Goal: Task Accomplishment & Management: Complete application form

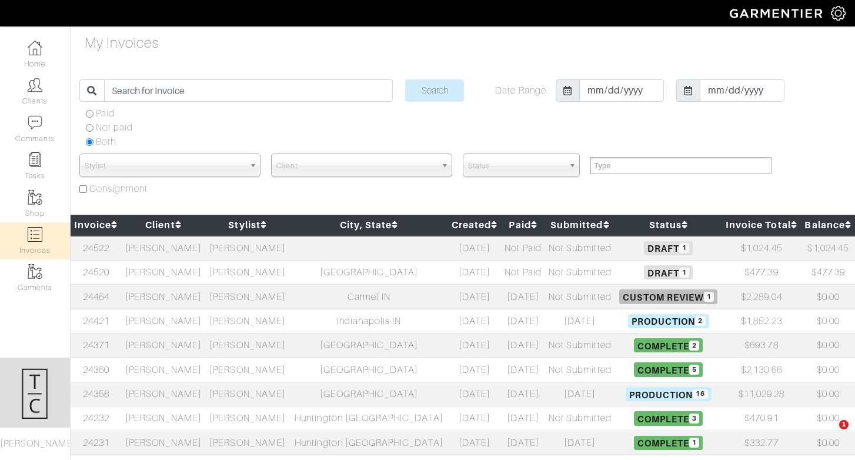
select select
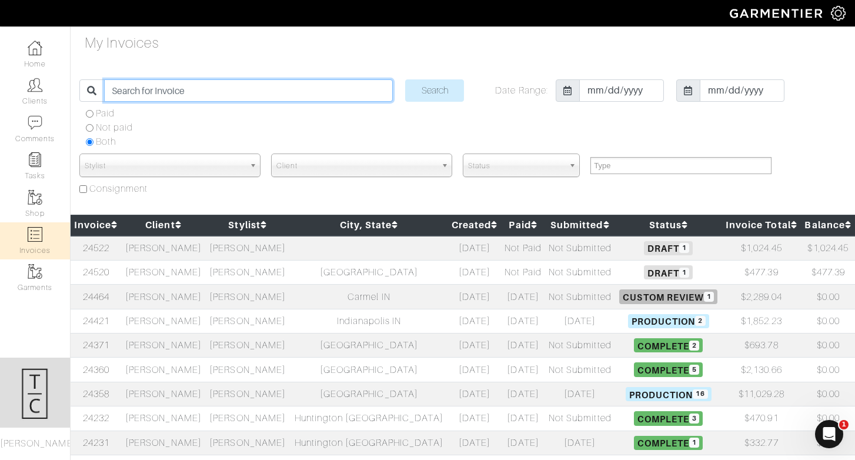
click at [172, 86] on input "search" at bounding box center [248, 90] width 289 height 22
type input "michael stewart"
click at [405, 79] on input "Search" at bounding box center [434, 90] width 59 height 22
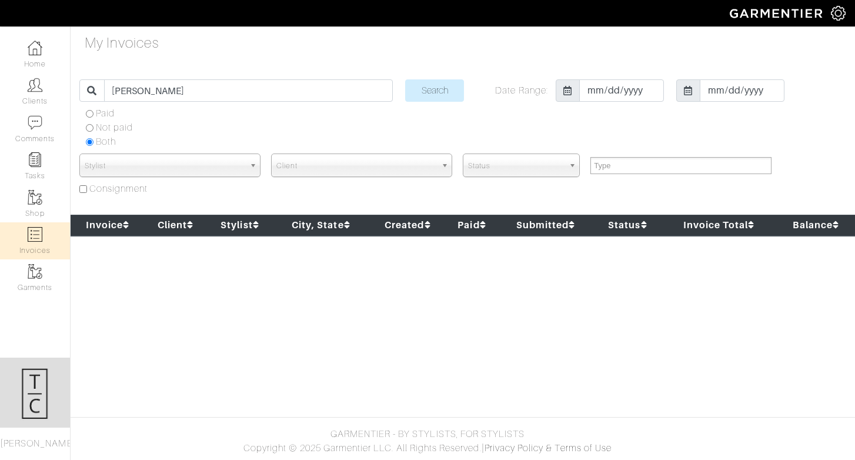
select select
click at [444, 86] on input "Search" at bounding box center [434, 90] width 59 height 22
select select
click at [176, 91] on input "[PERSON_NAME]" at bounding box center [248, 90] width 289 height 22
click at [58, 96] on link "Clients" at bounding box center [35, 91] width 70 height 37
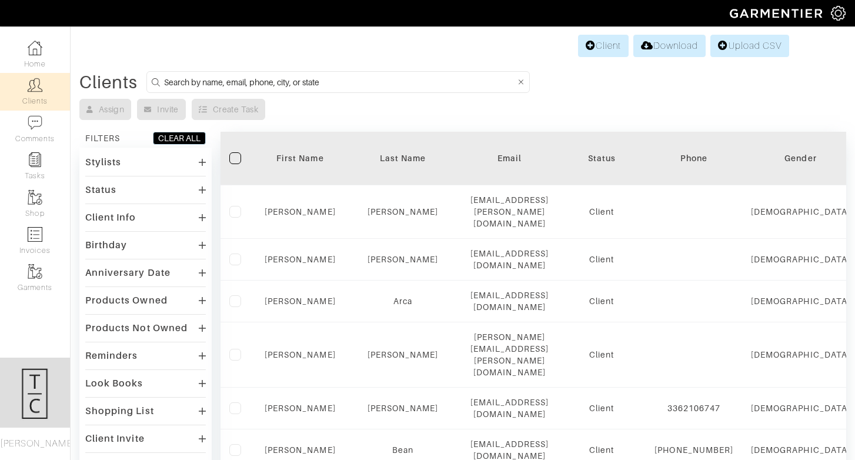
click at [227, 83] on input at bounding box center [339, 82] width 351 height 15
type input "michael stewart"
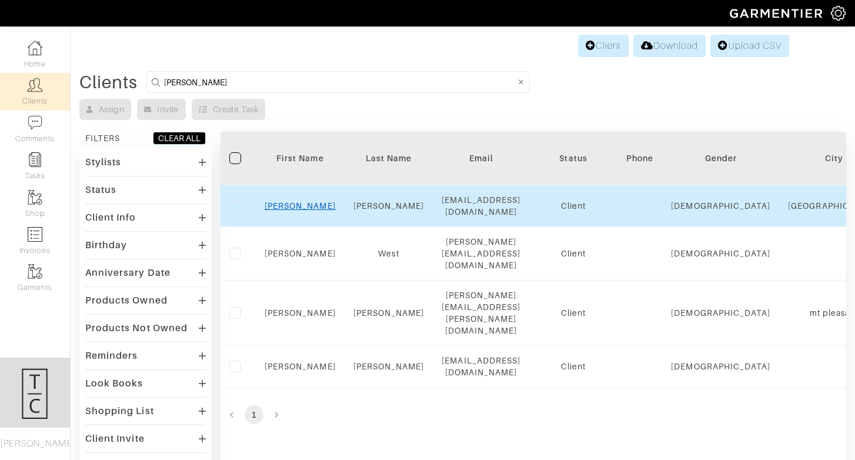
click at [309, 201] on link "Michael" at bounding box center [299, 205] width 71 height 9
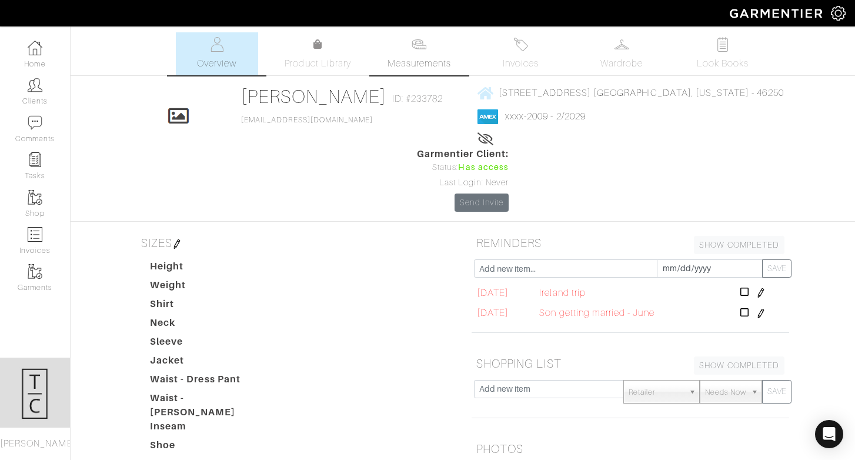
click at [404, 67] on span "Measurements" at bounding box center [419, 63] width 64 height 14
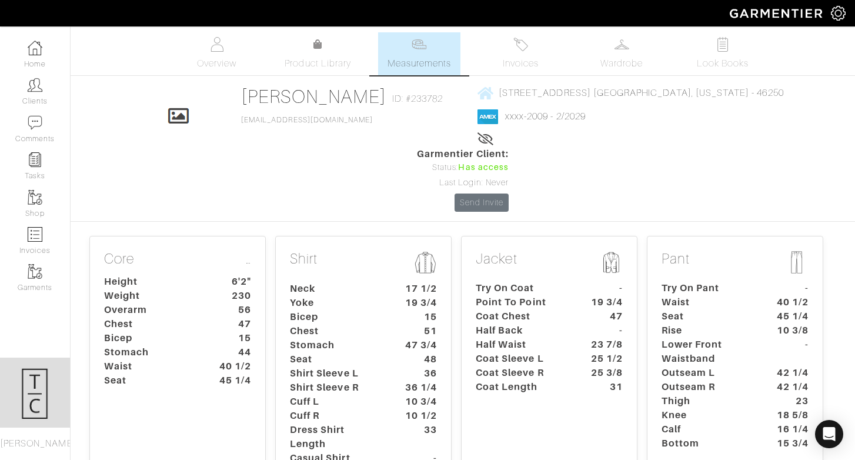
click at [373, 282] on dt "Neck" at bounding box center [336, 289] width 110 height 14
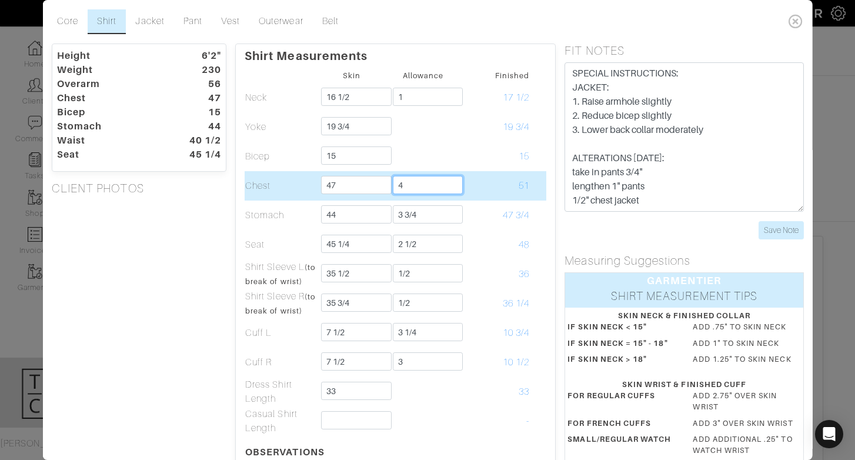
click at [412, 193] on input "4" at bounding box center [427, 185] width 70 height 18
click at [450, 186] on input "4 1/2" at bounding box center [427, 185] width 70 height 18
type input "4 3/4"
click at [484, 184] on td "51 3/4" at bounding box center [493, 185] width 71 height 29
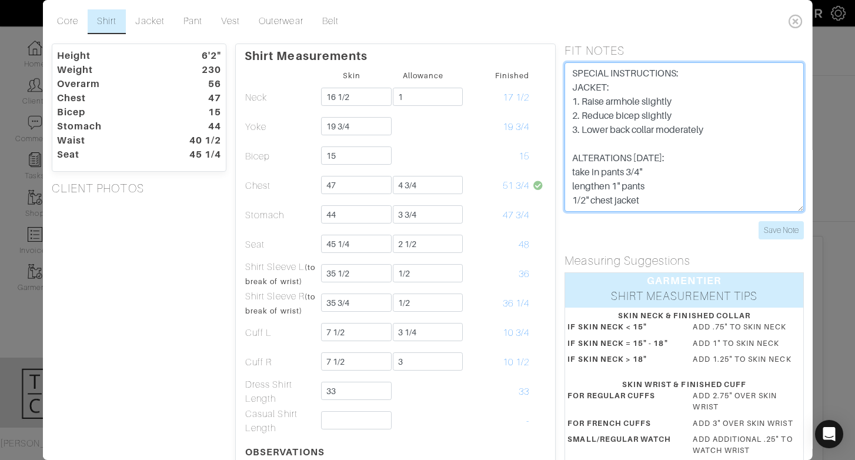
click at [693, 193] on textarea "SPECIAL INSTRUCTIONS: JACKET: 1. Raise armhole slightly 2. Reduce bicep slightl…" at bounding box center [683, 136] width 239 height 149
click at [569, 70] on textarea "SPECIAL INSTRUCTIONS: JACKET: 1. Raise armhole slightly 2. Reduce bicep slightl…" at bounding box center [683, 136] width 239 height 149
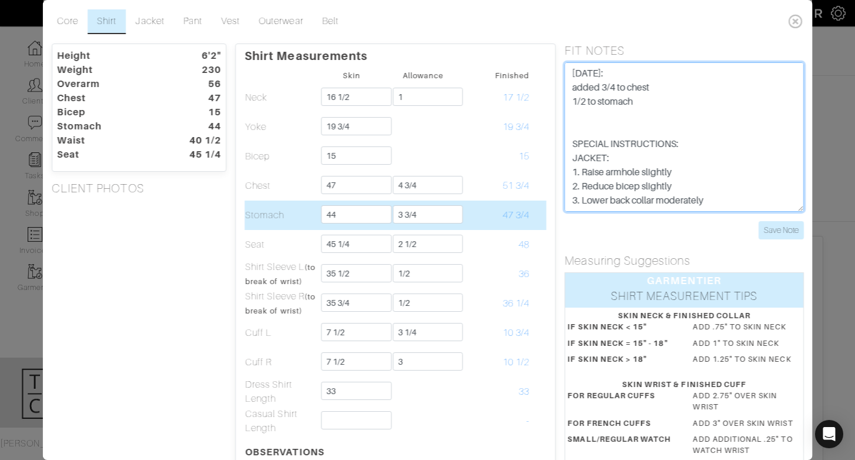
type textarea "9/10/25: added 3/4 to chest 1/2 to stomach SPECIAL INSTRUCTIONS: JACKET: 1. Rai…"
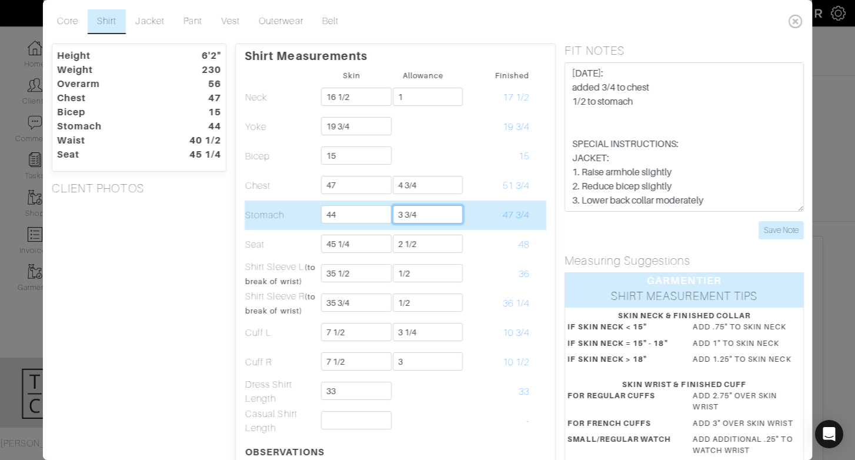
click at [418, 216] on input "3 3/4" at bounding box center [427, 214] width 70 height 18
click at [424, 214] on input "3 3/4" at bounding box center [427, 214] width 70 height 18
type input "4 1/4"
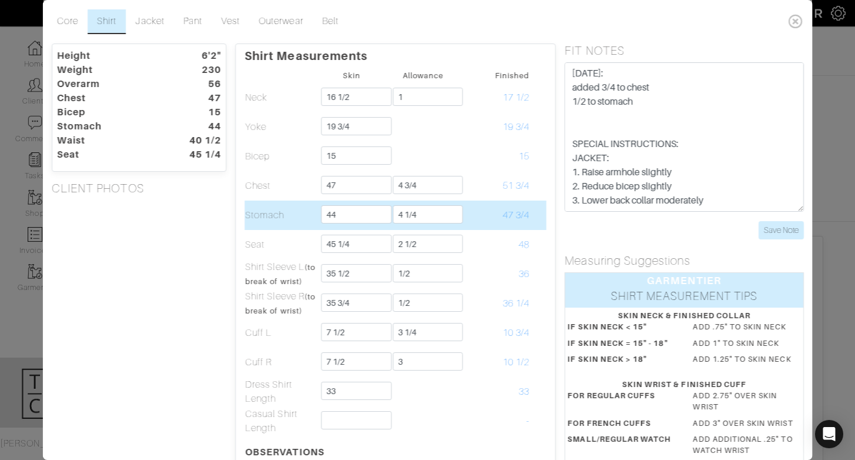
click at [473, 217] on td "47 3/4" at bounding box center [493, 214] width 71 height 29
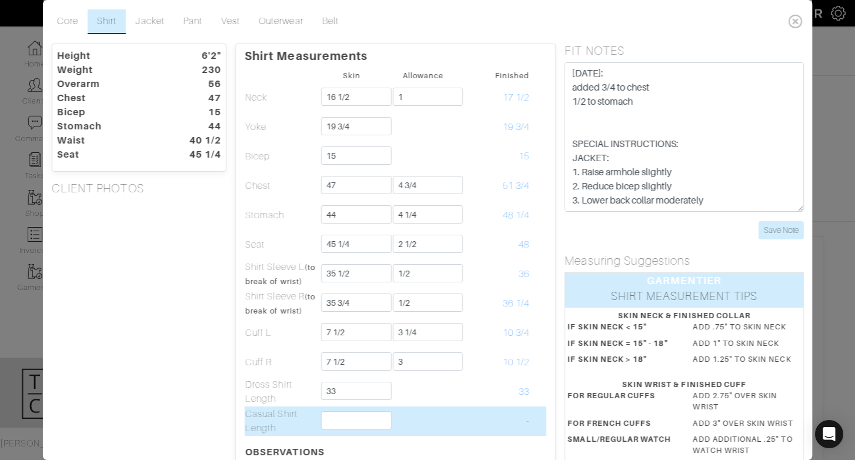
click at [506, 411] on td "-" at bounding box center [493, 420] width 71 height 29
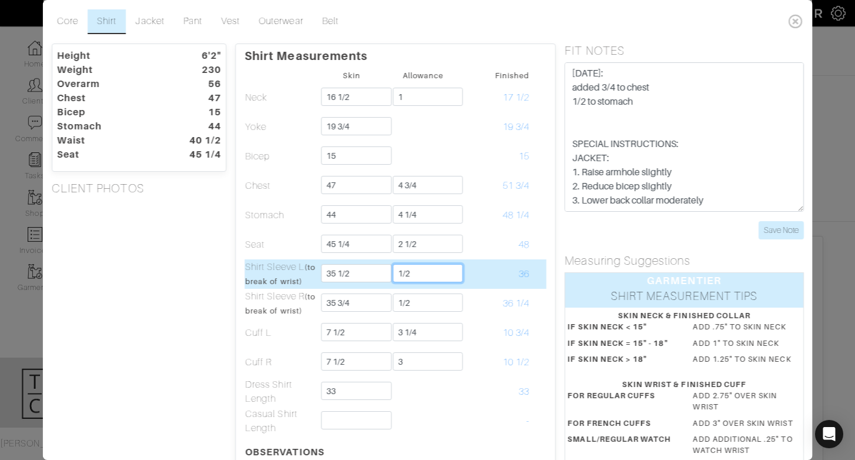
click at [425, 279] on input "1/2" at bounding box center [427, 273] width 70 height 18
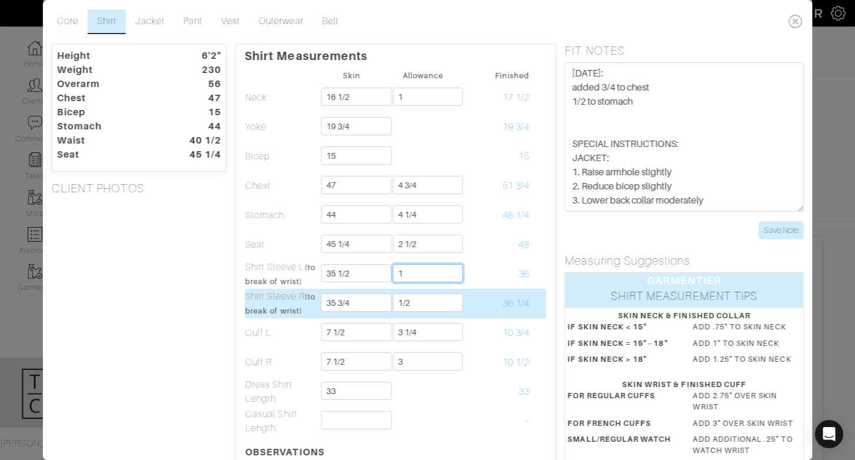
type input "1"
click at [430, 304] on input "1/2" at bounding box center [427, 302] width 70 height 18
click at [430, 304] on input "1" at bounding box center [427, 302] width 70 height 18
type input "1"
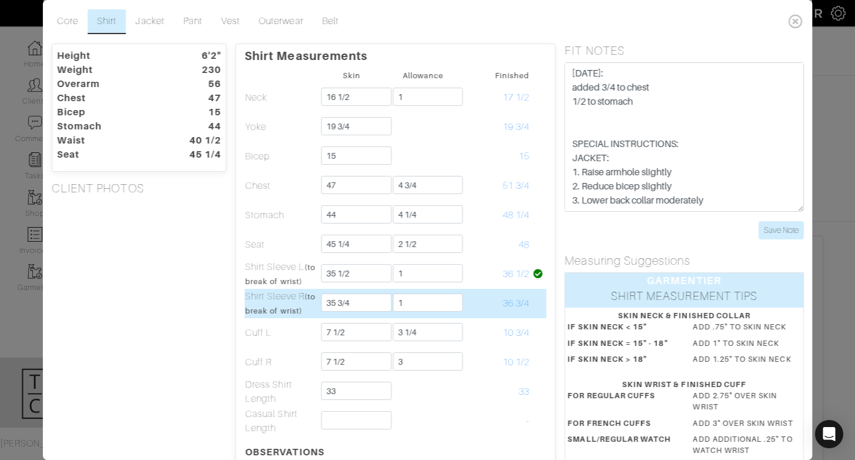
click at [476, 302] on td "36 3/4" at bounding box center [493, 303] width 71 height 29
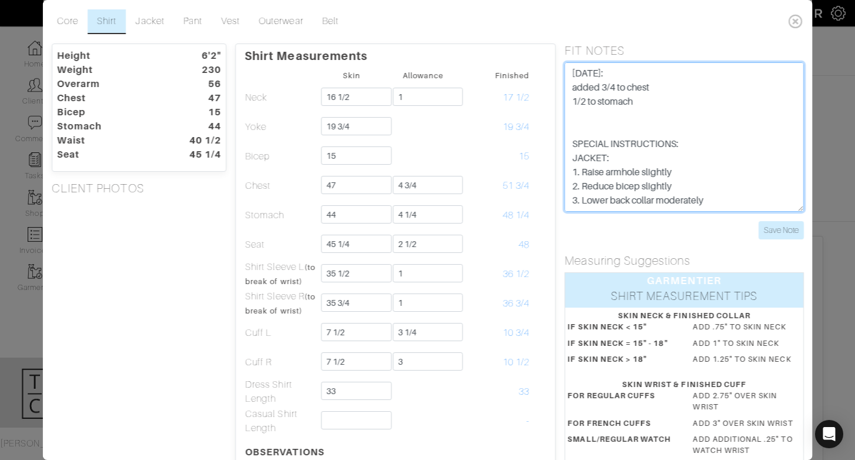
click at [681, 106] on textarea "SPECIAL INSTRUCTIONS: JACKET: 1. Raise armhole slightly 2. Reduce bicep slightl…" at bounding box center [683, 136] width 239 height 149
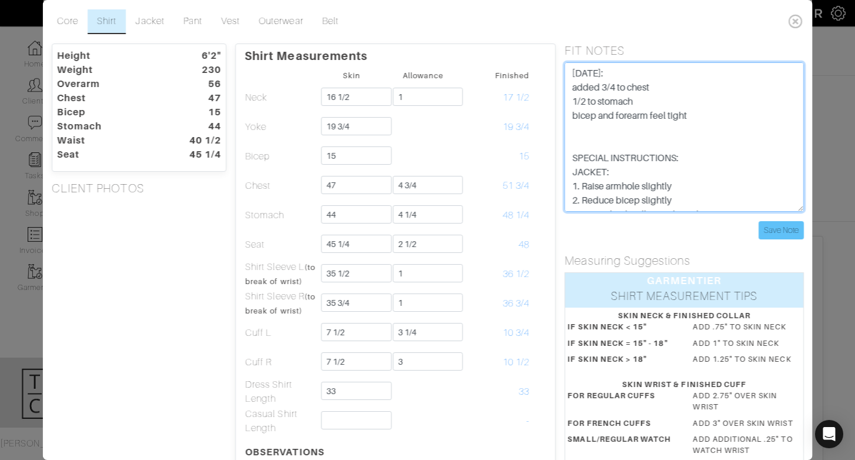
type textarea "9/10/25: added 3/4 to chest 1/2 to stomach bicep and forearm feel tight SPECIAL…"
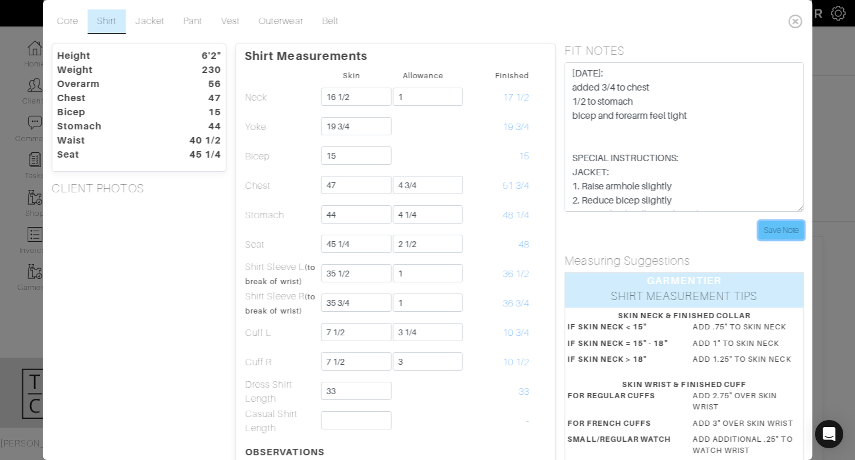
click at [792, 230] on input "Save Note" at bounding box center [780, 230] width 45 height 18
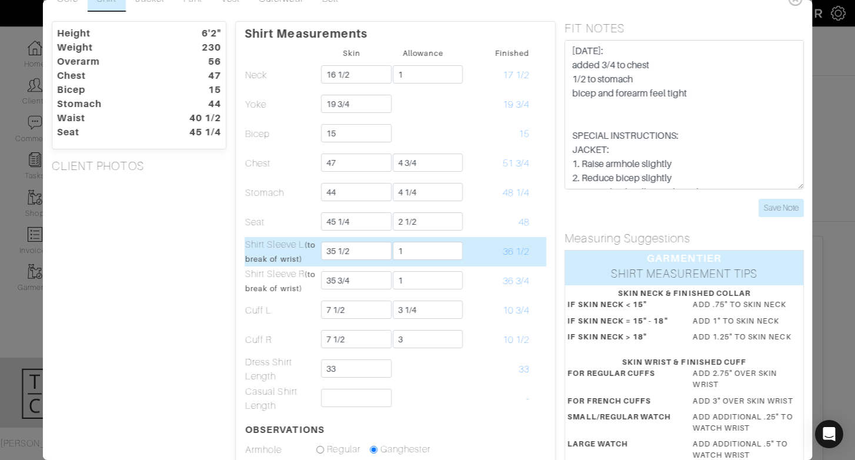
scroll to position [23, 0]
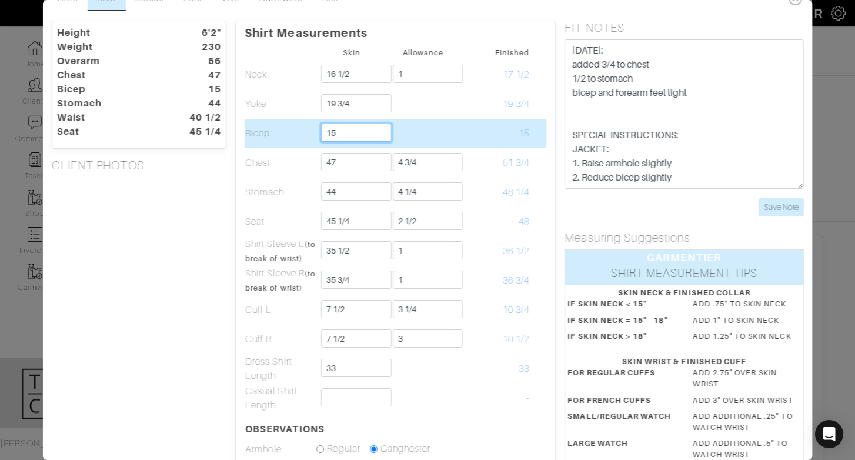
click at [363, 135] on input "15" at bounding box center [356, 132] width 70 height 18
drag, startPoint x: 422, startPoint y: 107, endPoint x: 482, endPoint y: 131, distance: 65.2
click at [482, 131] on tbody "Skin Allowance Finished Neck 16 1/2 1 17 1/2 Yoke 19 3/4 19 3/4 Bicep 15 15" at bounding box center [394, 259] width 301 height 428
drag, startPoint x: 481, startPoint y: 131, endPoint x: 493, endPoint y: 127, distance: 12.5
click at [481, 131] on td "15" at bounding box center [493, 133] width 71 height 29
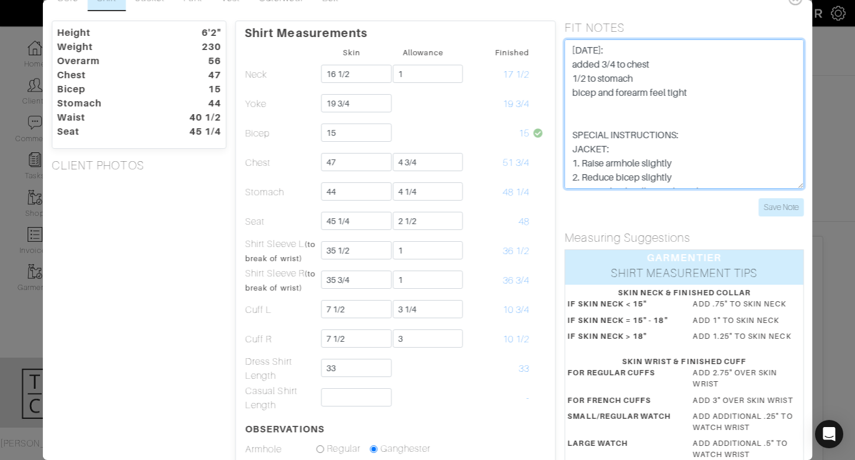
click at [672, 98] on textarea "SPECIAL INSTRUCTIONS: JACKET: 1. Raise armhole slightly 2. Reduce bicep slightl…" at bounding box center [683, 113] width 239 height 149
click at [700, 92] on textarea "SPECIAL INSTRUCTIONS: JACKET: 1. Raise armhole slightly 2. Reduce bicep slightl…" at bounding box center [683, 113] width 239 height 149
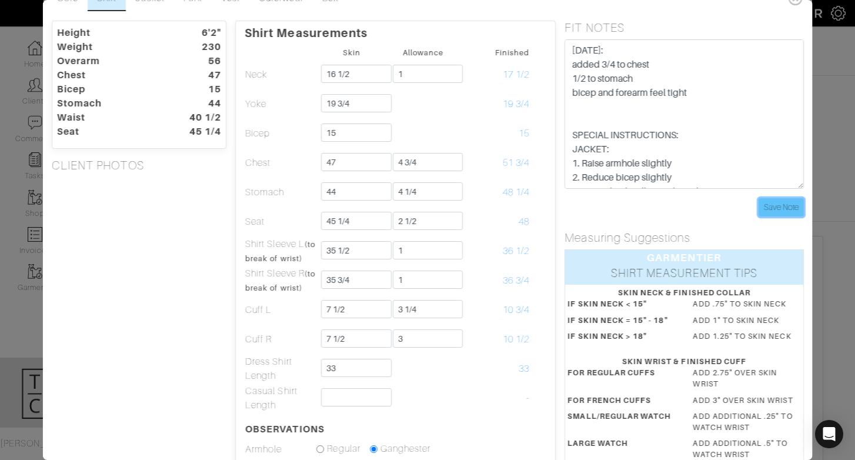
click at [790, 210] on input "Save Note" at bounding box center [780, 207] width 45 height 18
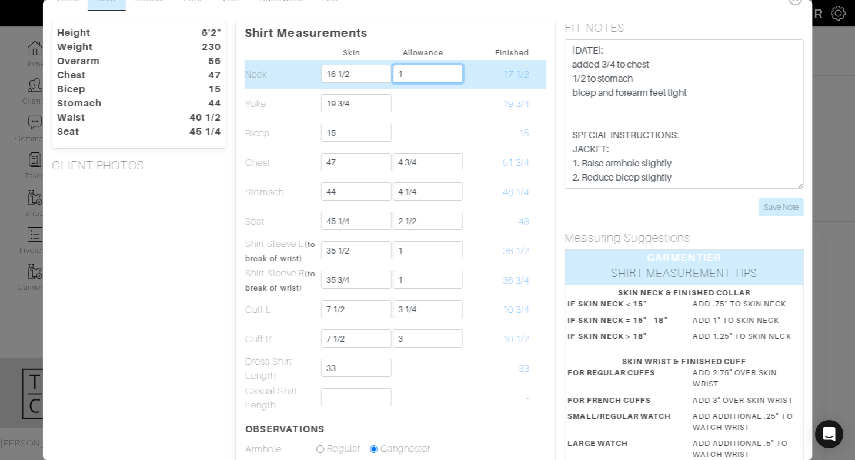
click at [444, 73] on input "1" at bounding box center [427, 74] width 70 height 18
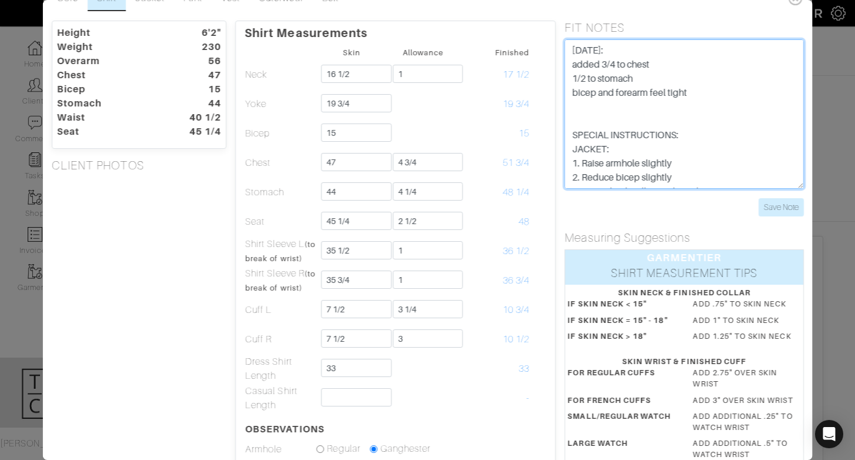
click at [699, 131] on textarea "SPECIAL INSTRUCTIONS: JACKET: 1. Raise armhole slightly 2. Reduce bicep slightl…" at bounding box center [683, 113] width 239 height 149
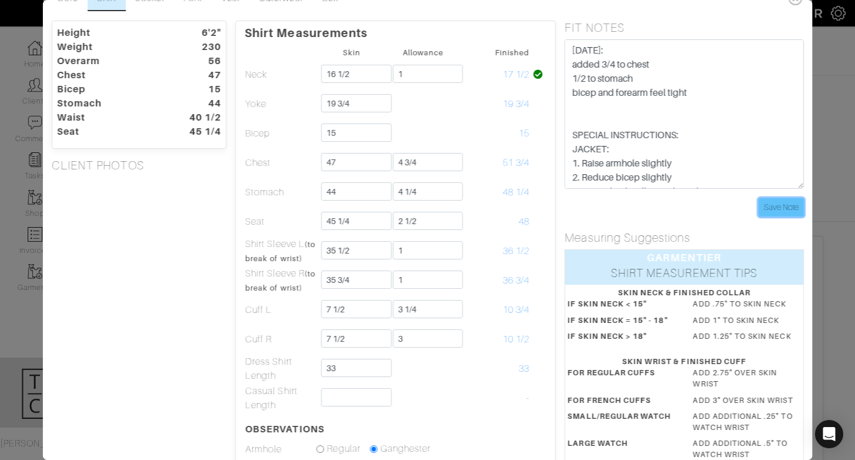
click at [770, 210] on input "Save Note" at bounding box center [780, 207] width 45 height 18
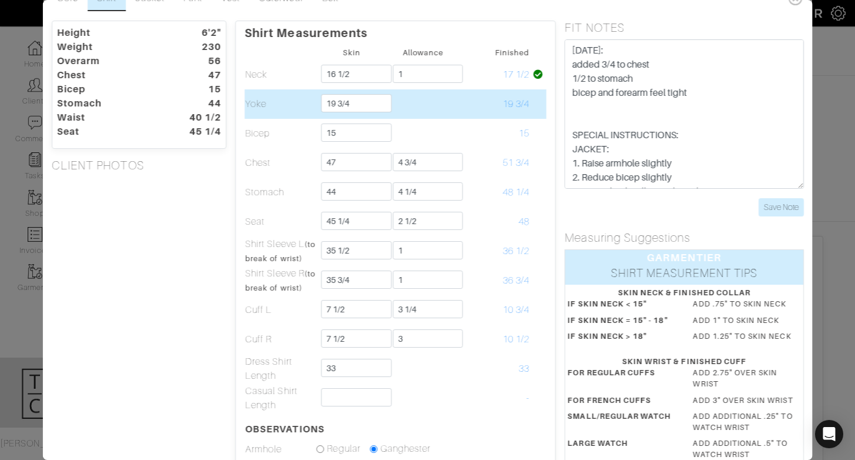
scroll to position [0, 0]
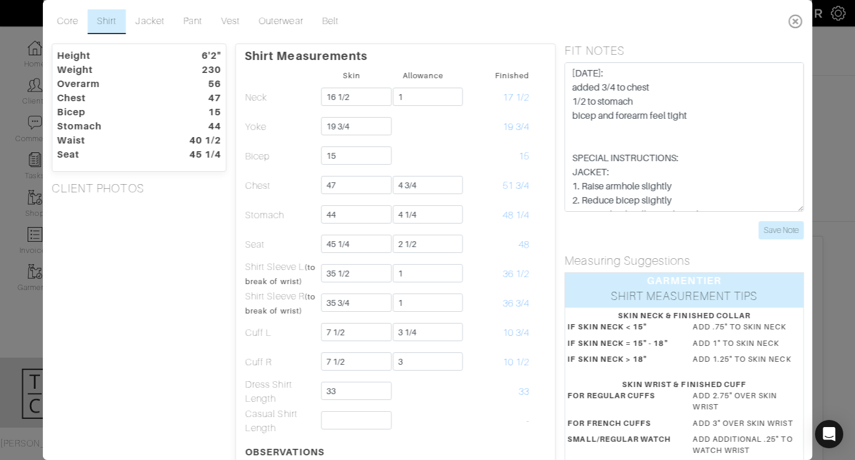
click at [790, 19] on icon at bounding box center [795, 21] width 24 height 24
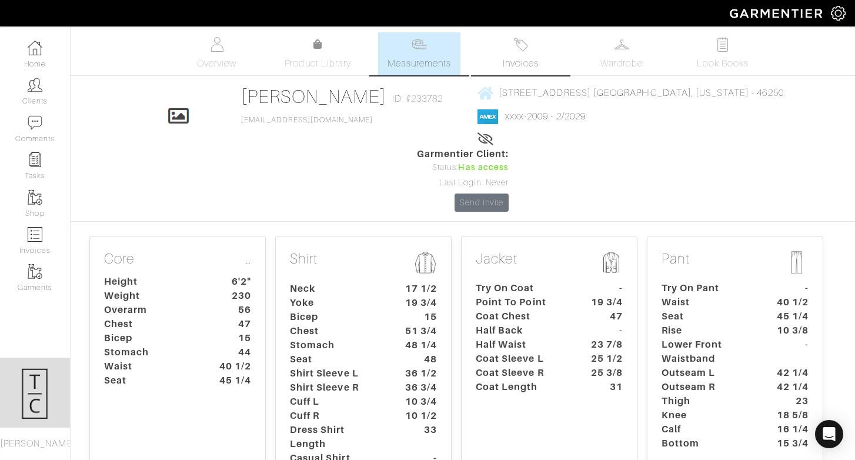
click at [517, 48] on img at bounding box center [520, 44] width 15 height 15
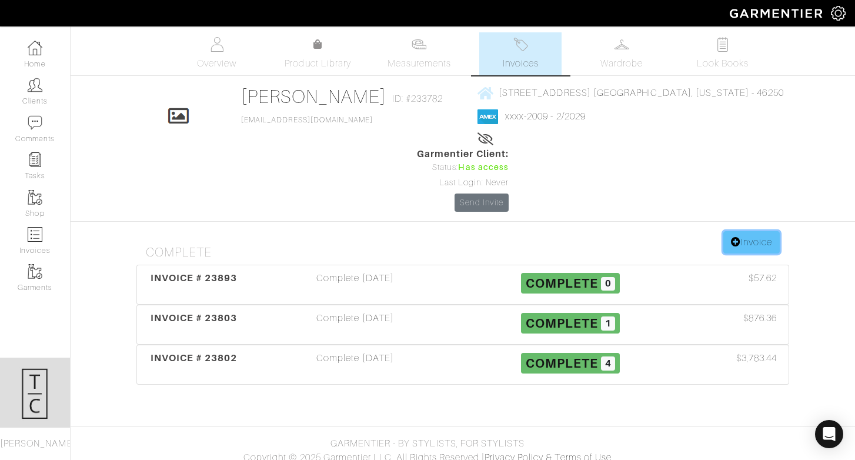
click at [748, 231] on link "Invoice" at bounding box center [751, 242] width 56 height 22
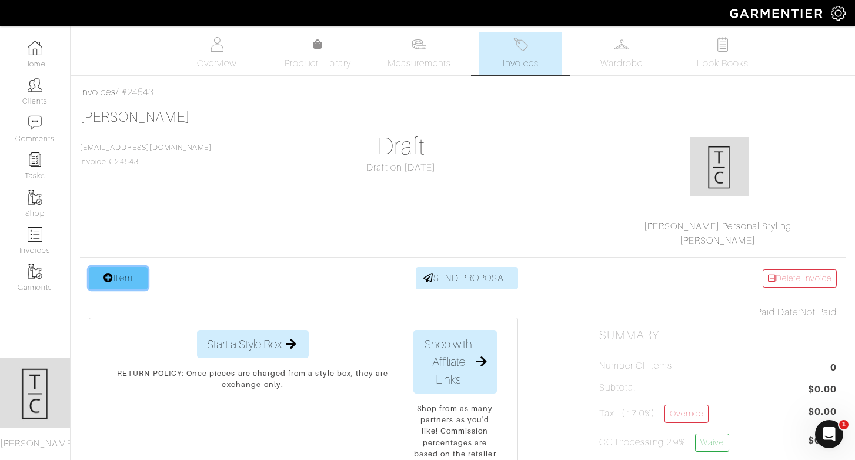
click at [125, 278] on link "Item" at bounding box center [118, 278] width 59 height 22
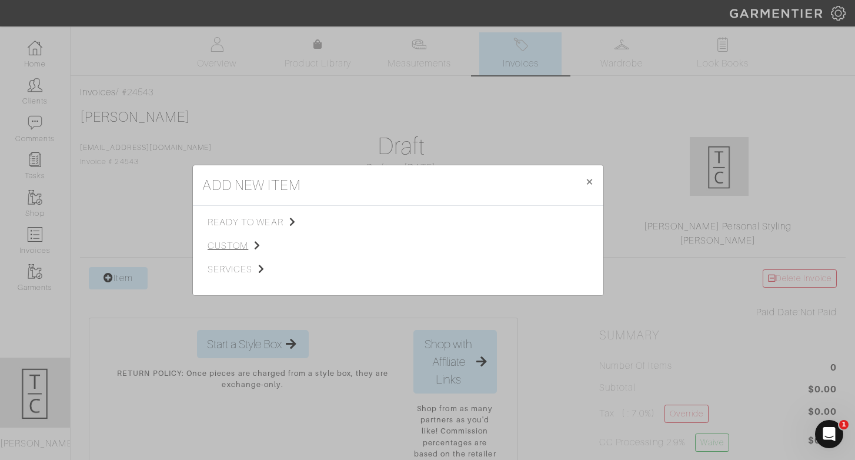
click at [233, 240] on span "custom" at bounding box center [266, 246] width 118 height 14
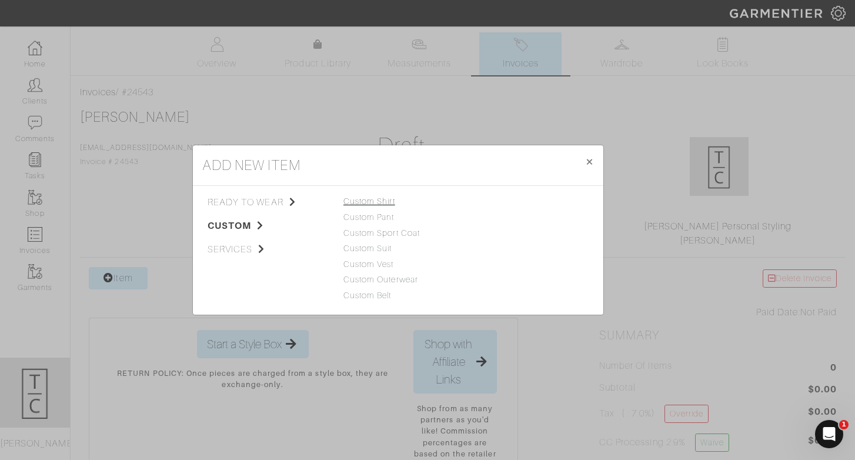
click at [389, 197] on link "Custom Shirt" at bounding box center [369, 200] width 52 height 9
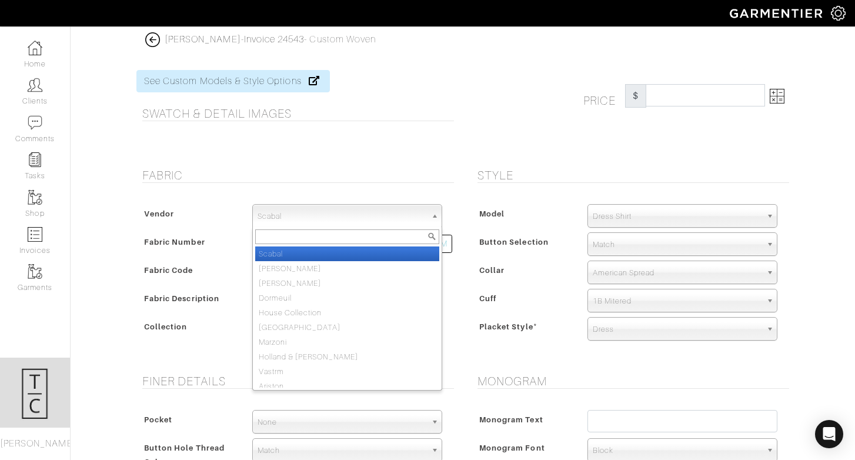
click at [388, 215] on span "Scabal" at bounding box center [341, 217] width 169 height 24
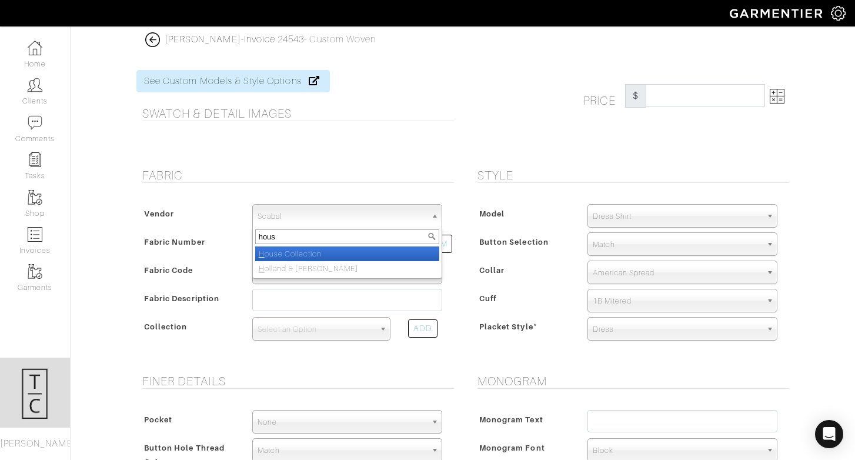
type input "house"
select select "75"
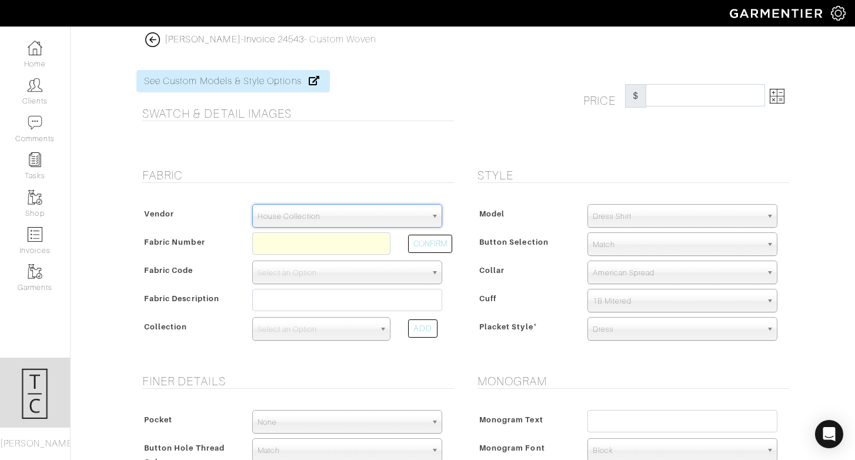
click at [334, 229] on div "Vendor Scabal Loro Piana Gladson Dormeuil House Collection London Marzoni Holla…" at bounding box center [294, 275] width 317 height 167
click at [330, 241] on input "text" at bounding box center [321, 243] width 138 height 22
click at [339, 248] on input "D8-47130805" at bounding box center [321, 243] width 138 height 22
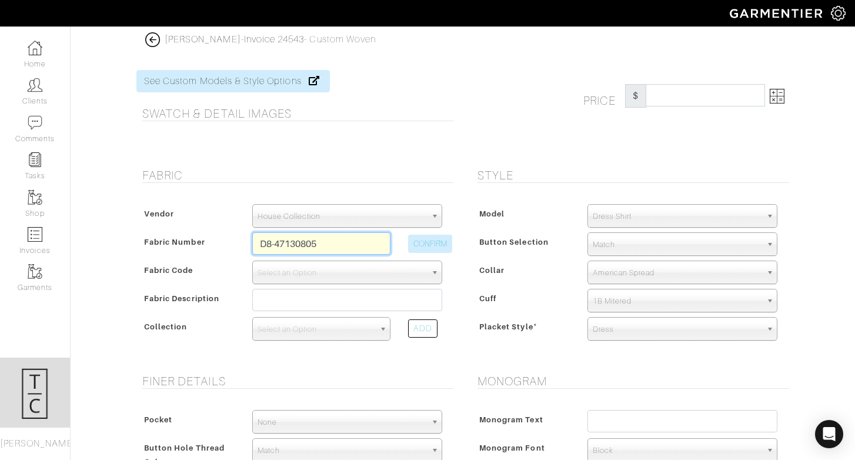
type input "D8-47130805"
click at [451, 243] on button "CONFIRM" at bounding box center [430, 243] width 44 height 18
select select "890"
type input "White 140s 2ply Twill"
select select
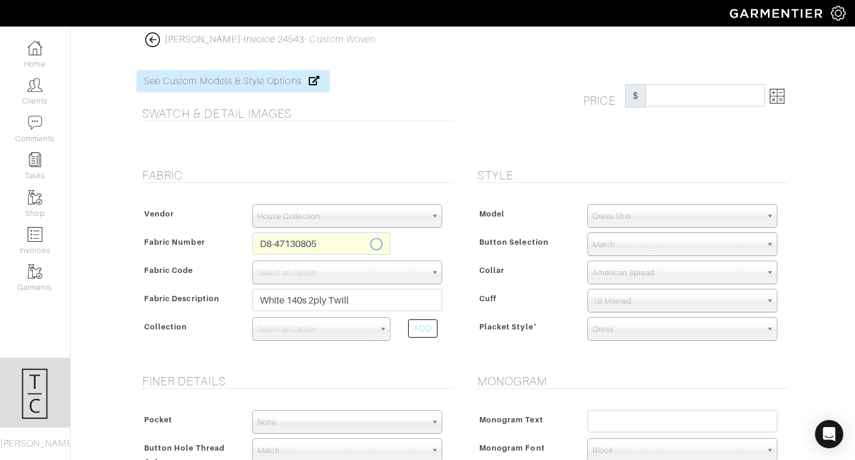
type input "364.29"
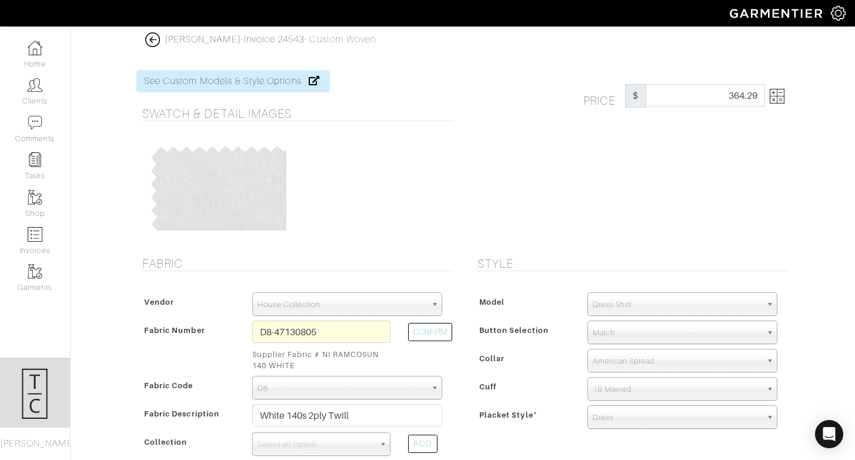
click at [628, 326] on span "Match" at bounding box center [676, 333] width 169 height 24
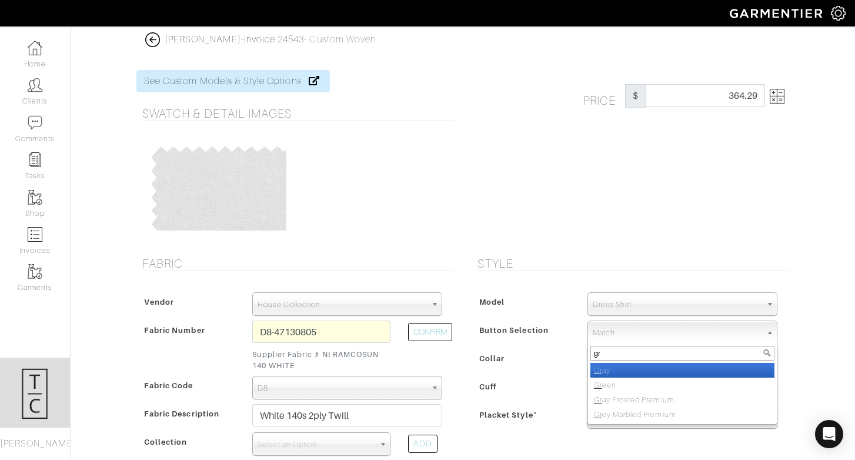
type input "g"
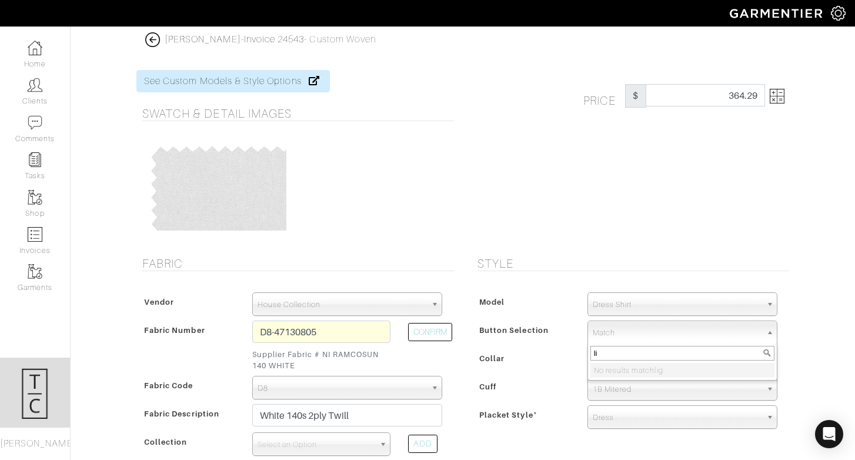
type input "l"
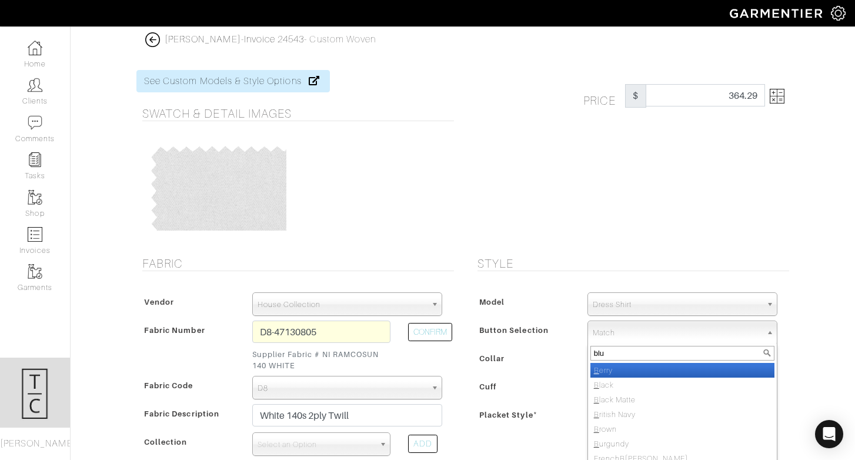
type input "blue"
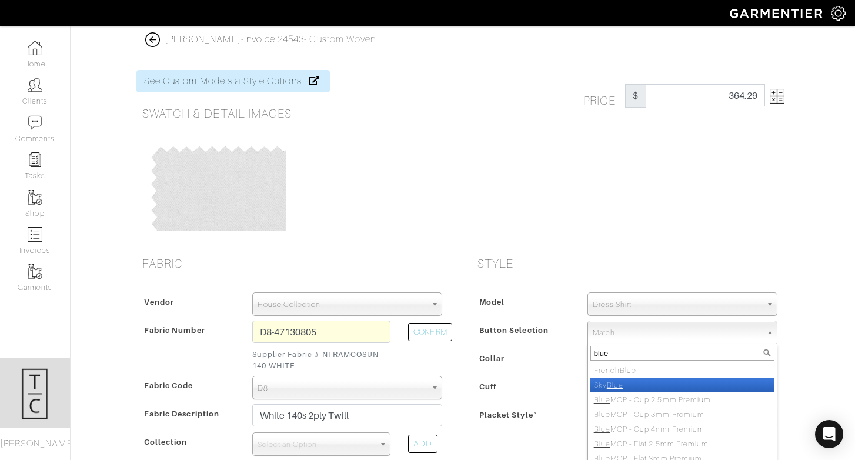
select select "13"
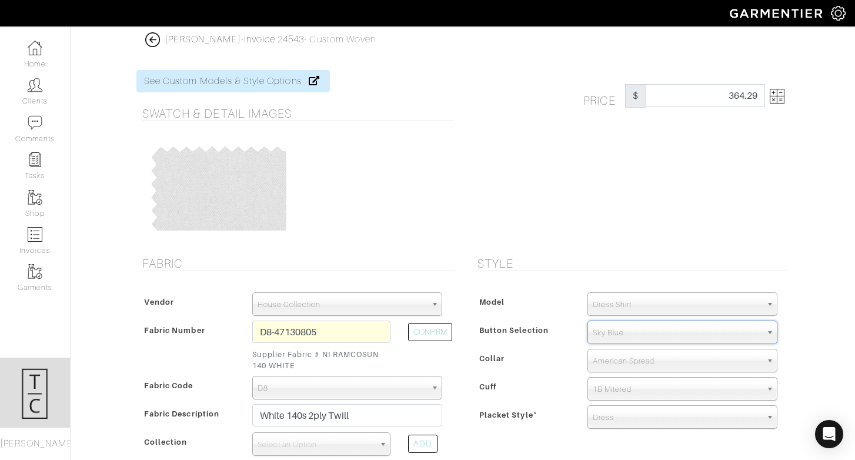
click at [538, 367] on div "Collar" at bounding box center [526, 361] width 104 height 21
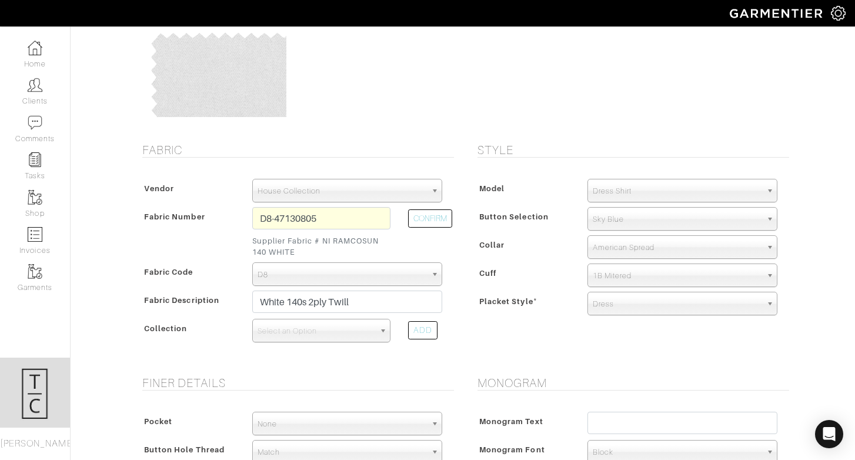
scroll to position [122, 0]
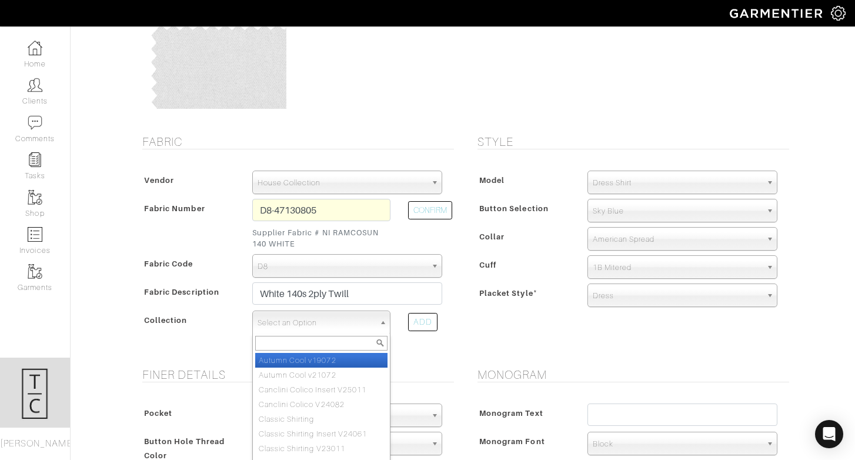
click at [364, 325] on span "Select an Option" at bounding box center [315, 323] width 117 height 24
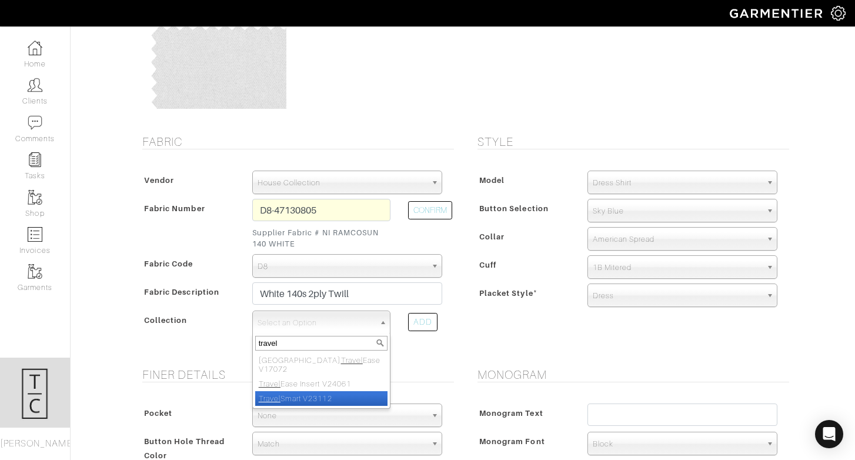
type input "travel"
click at [331, 391] on li "Travel Smart V23112" at bounding box center [321, 398] width 132 height 15
select select "807"
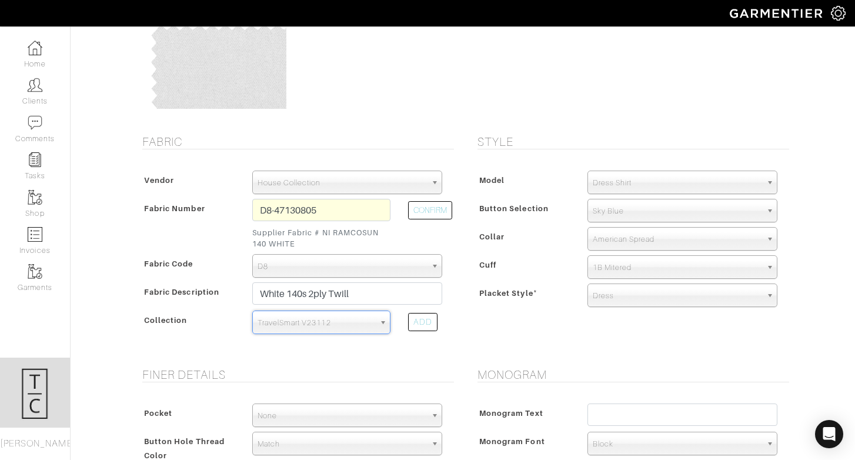
click at [441, 386] on div "Finer Details Pocket None V-Hem Left V-Hem Right None Button Hole Thread Color …" at bounding box center [295, 465] width 335 height 196
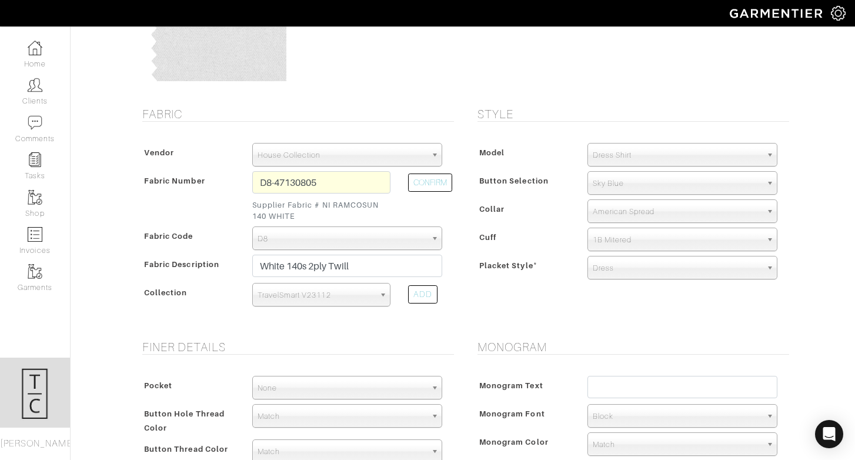
scroll to position [4, 0]
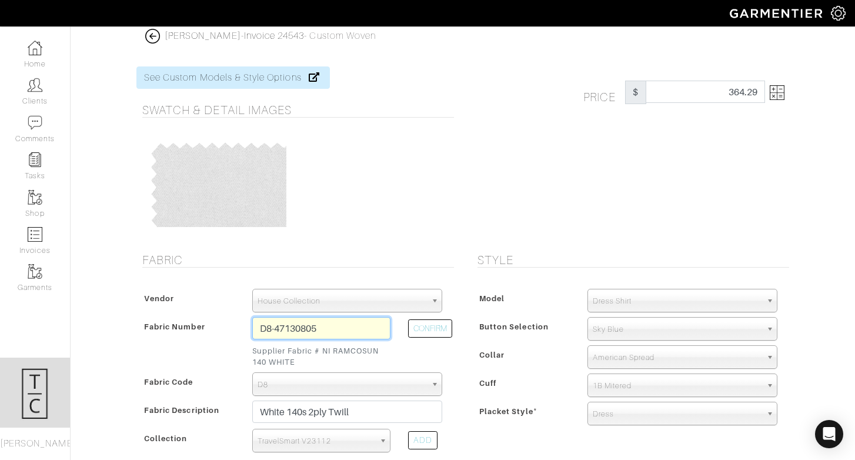
click at [313, 336] on input "D8-47130805" at bounding box center [321, 328] width 138 height 22
type input "n6-48135099"
click at [417, 329] on button "CONFIRM" at bounding box center [430, 328] width 44 height 18
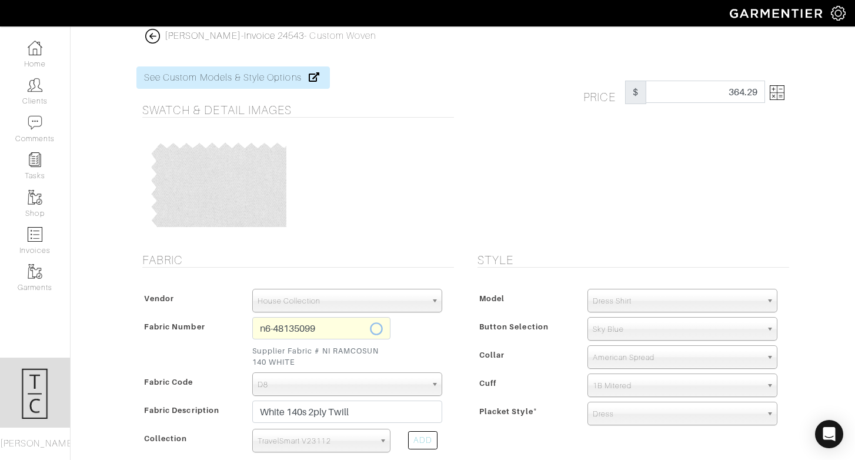
select select
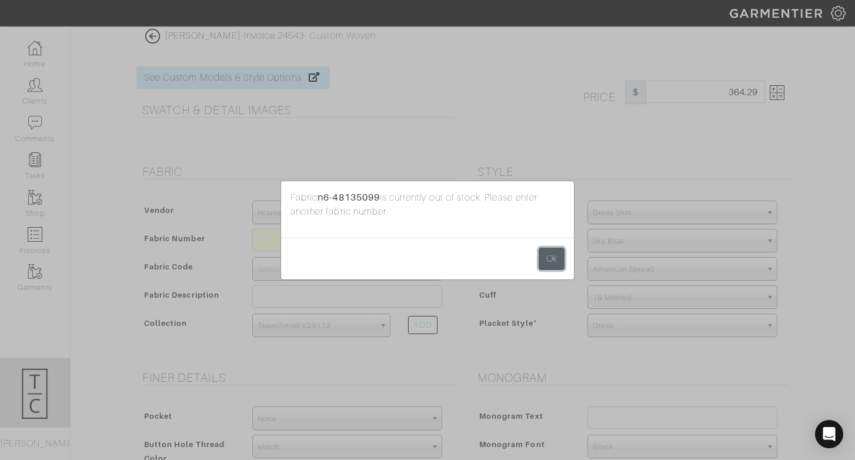
click at [549, 262] on button "Ok" at bounding box center [551, 258] width 26 height 22
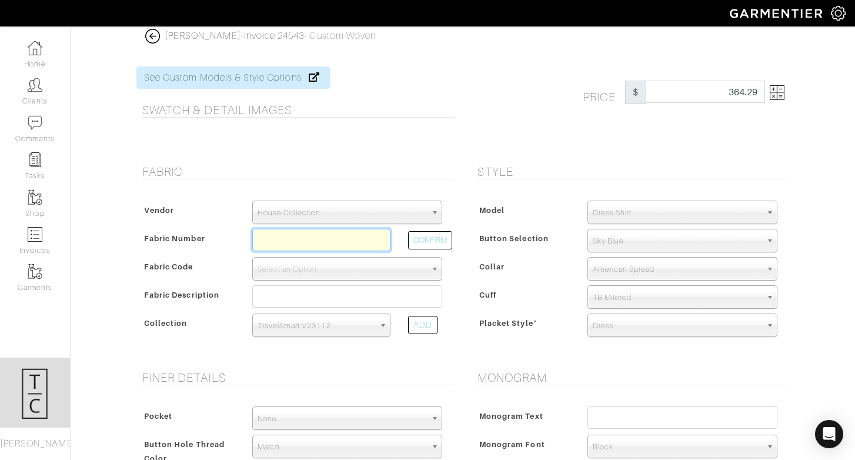
click at [319, 249] on input "text" at bounding box center [321, 240] width 138 height 22
paste input "D8-47130805"
type input "D8-47130805"
click at [428, 240] on button "CONFIRM" at bounding box center [430, 240] width 44 height 18
select select "890"
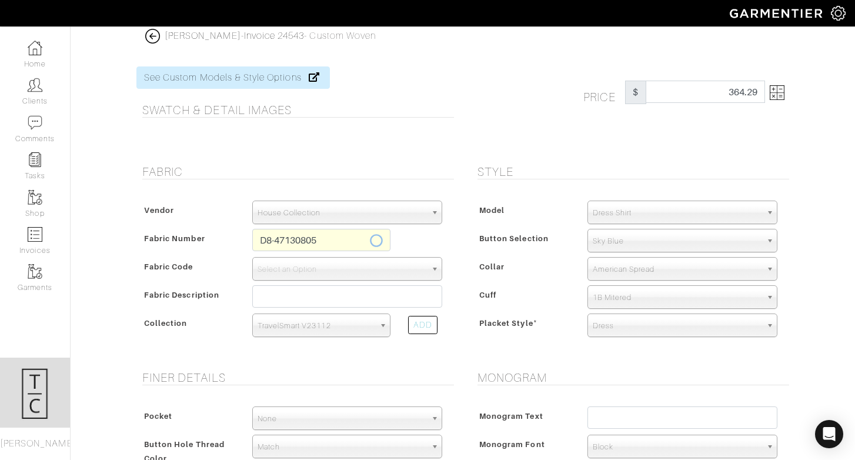
type input "White 140s 2ply Twill"
select select
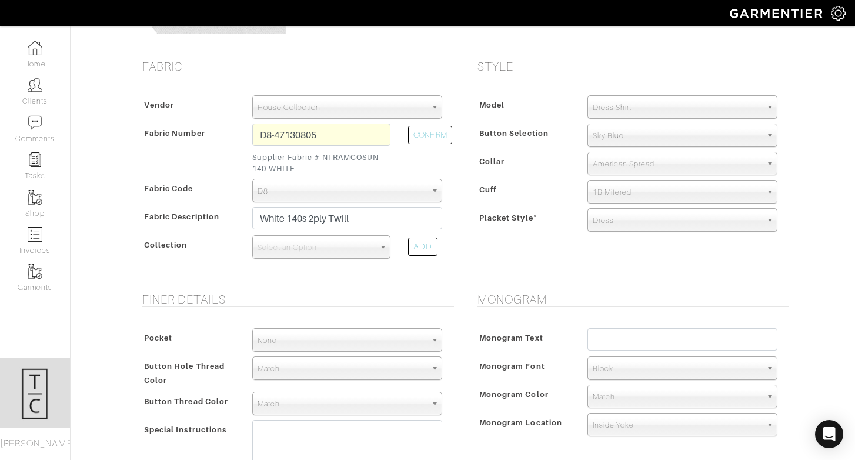
scroll to position [244, 0]
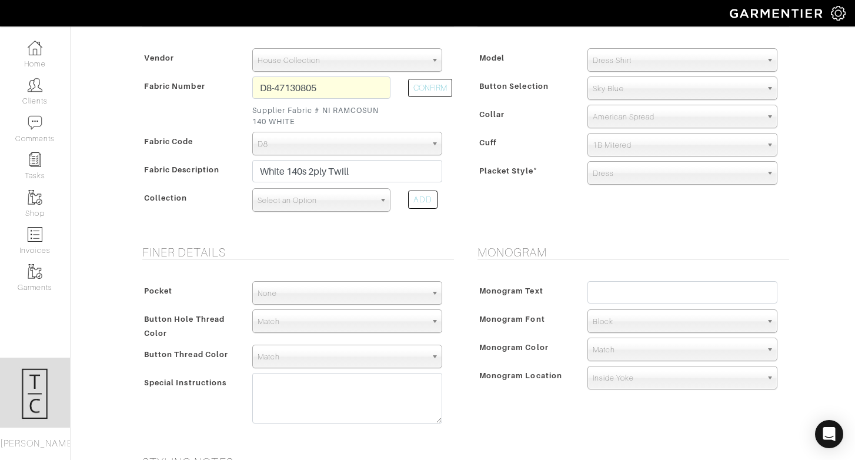
click at [341, 197] on span "Select an Option" at bounding box center [315, 201] width 117 height 24
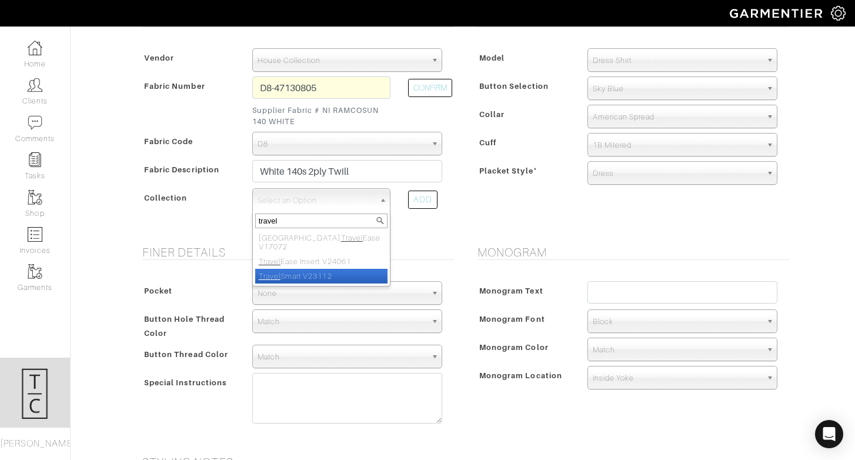
type input "travel"
click at [335, 269] on li "Travel Smart V23112" at bounding box center [321, 276] width 132 height 15
select select "807"
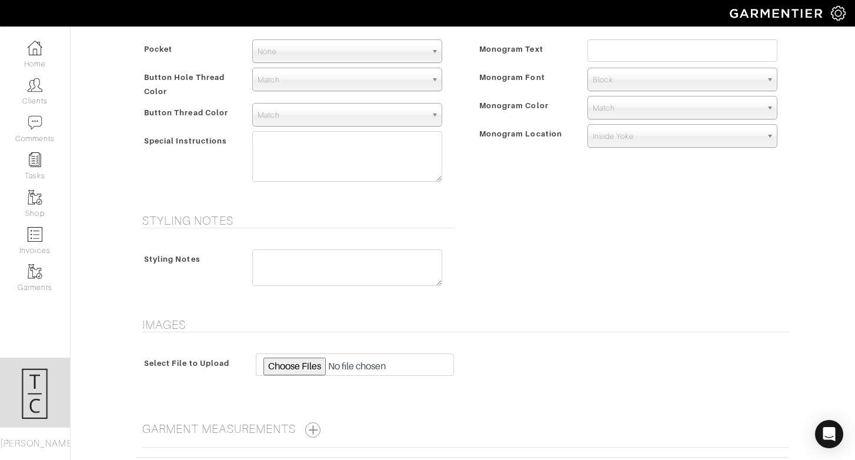
scroll to position [585, 0]
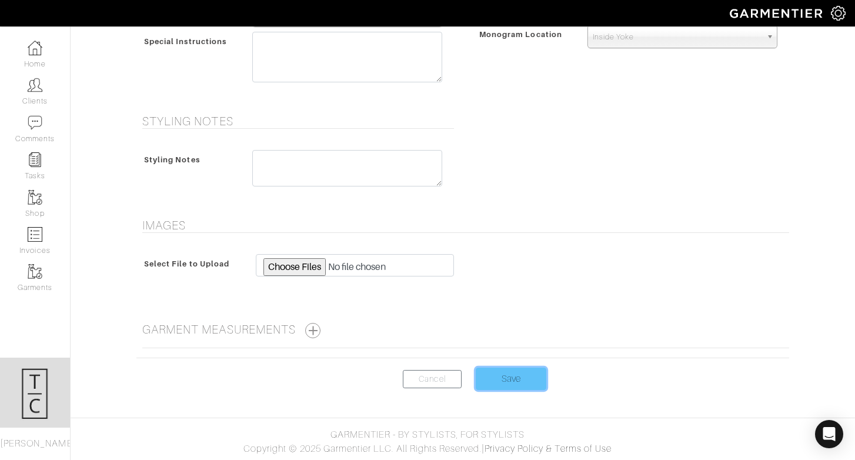
click at [504, 376] on input "Save" at bounding box center [510, 378] width 71 height 22
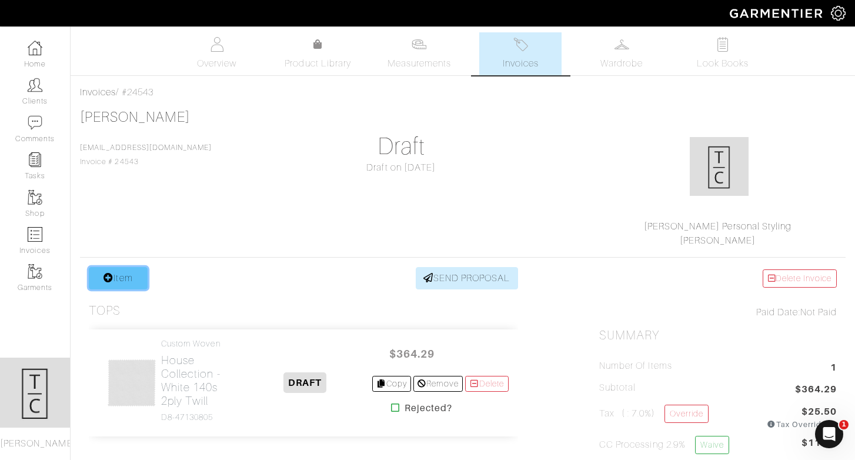
click at [109, 273] on icon at bounding box center [108, 277] width 10 height 9
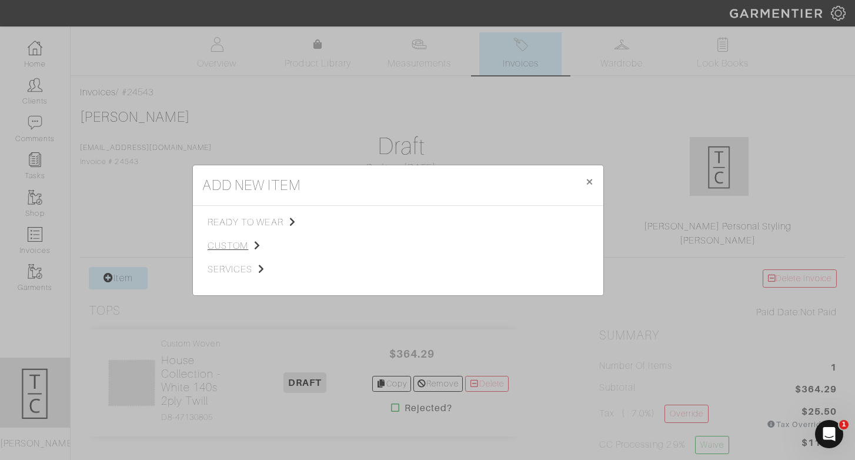
click at [227, 247] on span "custom" at bounding box center [266, 246] width 118 height 14
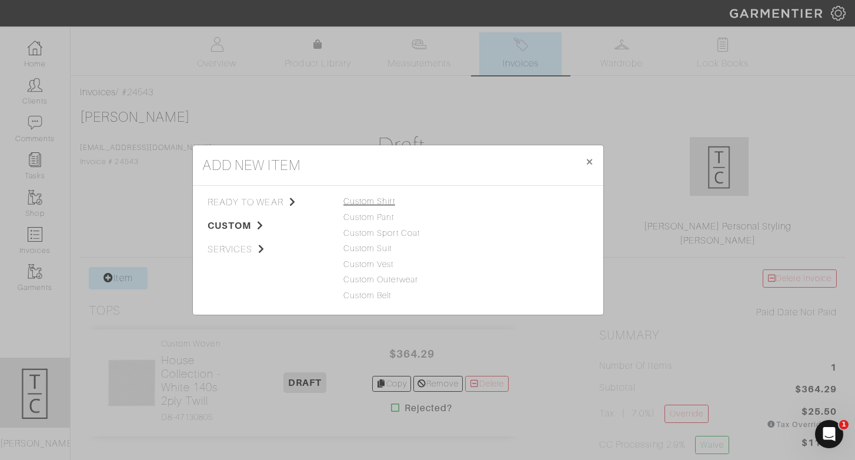
click at [386, 203] on link "Custom Shirt" at bounding box center [369, 200] width 52 height 9
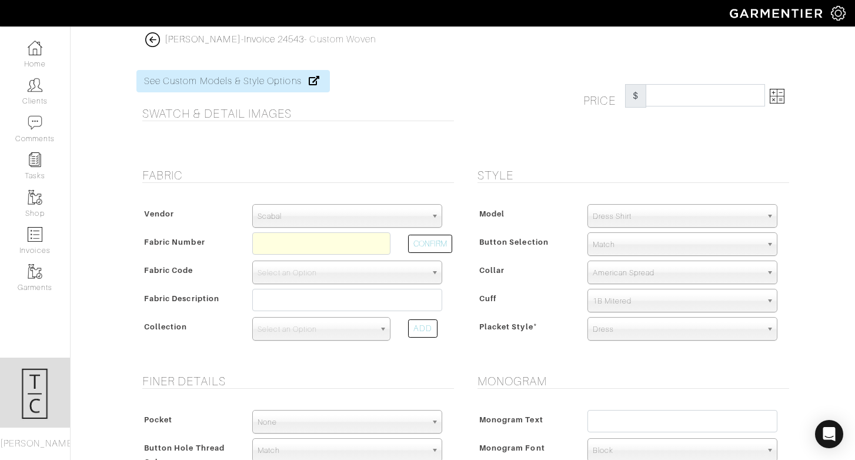
click at [385, 213] on span "Scabal" at bounding box center [341, 217] width 169 height 24
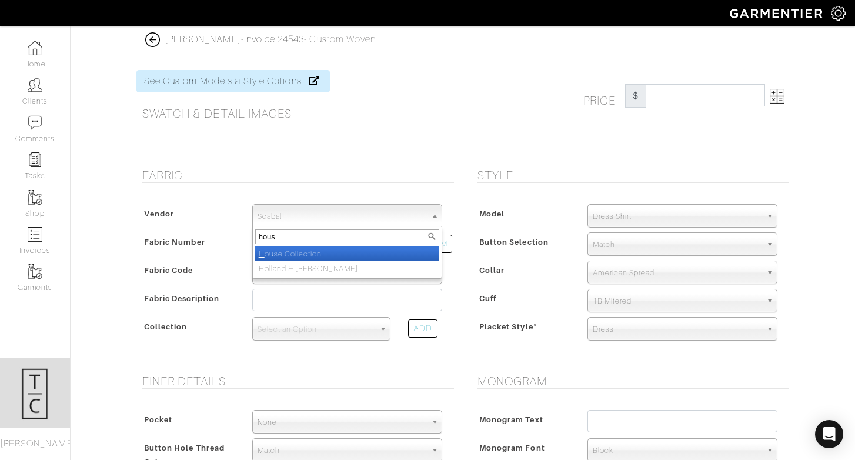
type input "house"
select select "75"
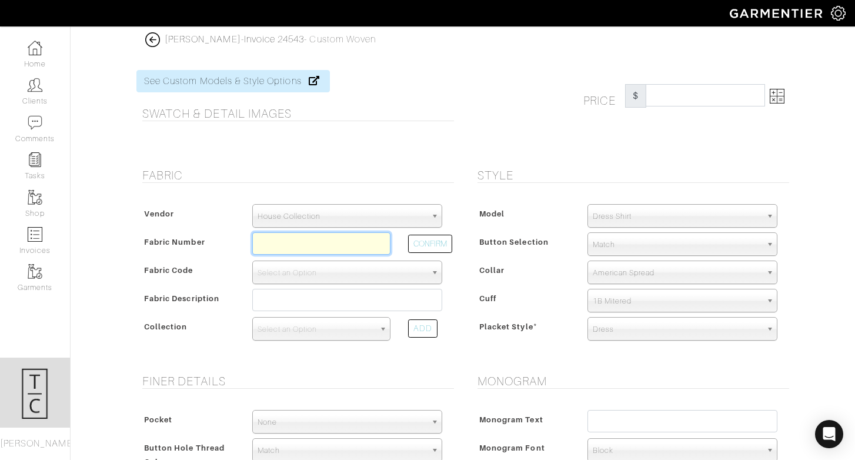
click at [354, 250] on input "text" at bounding box center [321, 243] width 138 height 22
paste input "D8-47130805"
type input "D8-47130805"
click at [441, 251] on button "CONFIRM" at bounding box center [430, 243] width 44 height 18
select select "890"
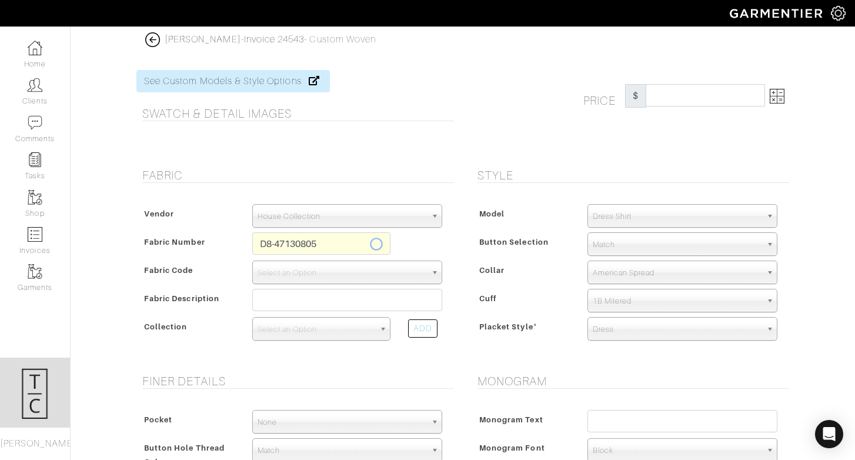
type input "White 140s 2ply Twill"
select select
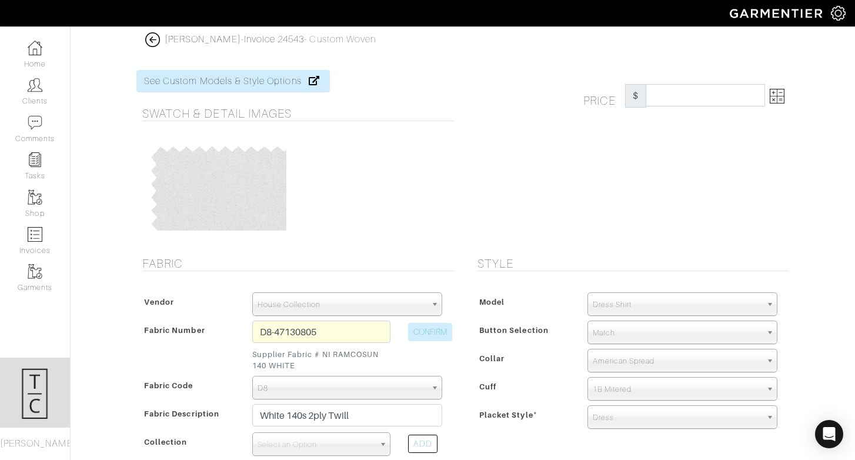
type input "364.29"
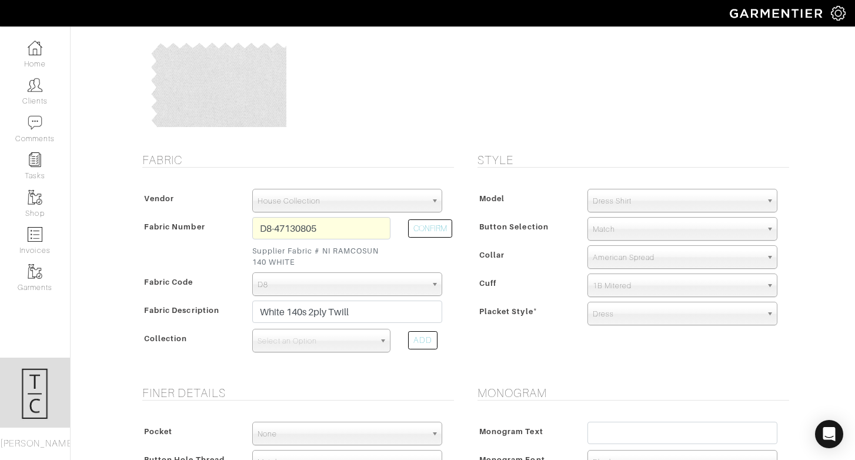
scroll to position [105, 0]
click at [620, 235] on span "Match" at bounding box center [676, 228] width 169 height 24
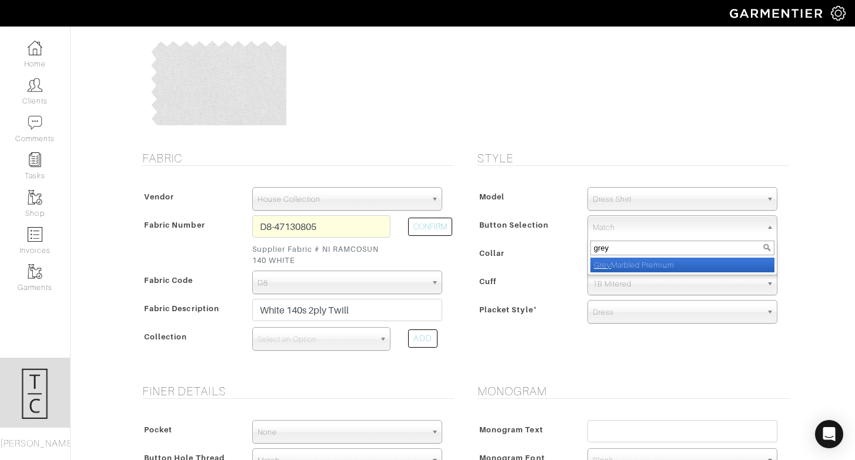
type input "grey"
click at [624, 271] on li "Grey Marbled Premium" at bounding box center [682, 264] width 184 height 15
select select "202"
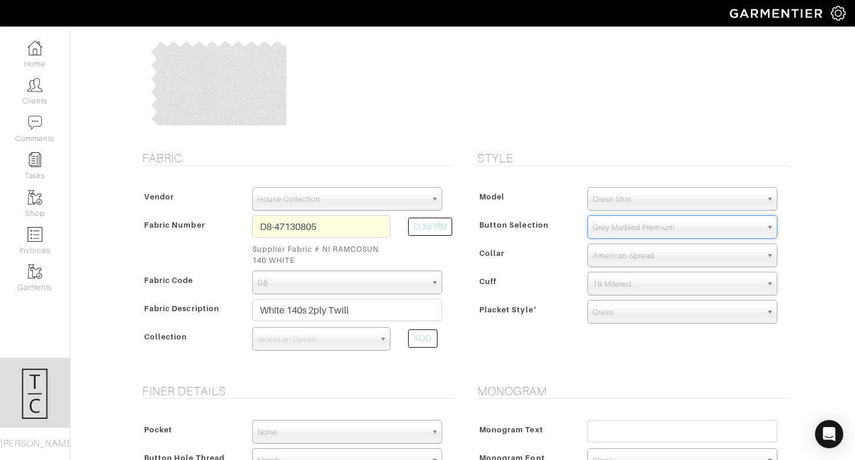
click at [507, 301] on span "Placket Style *" at bounding box center [508, 309] width 58 height 17
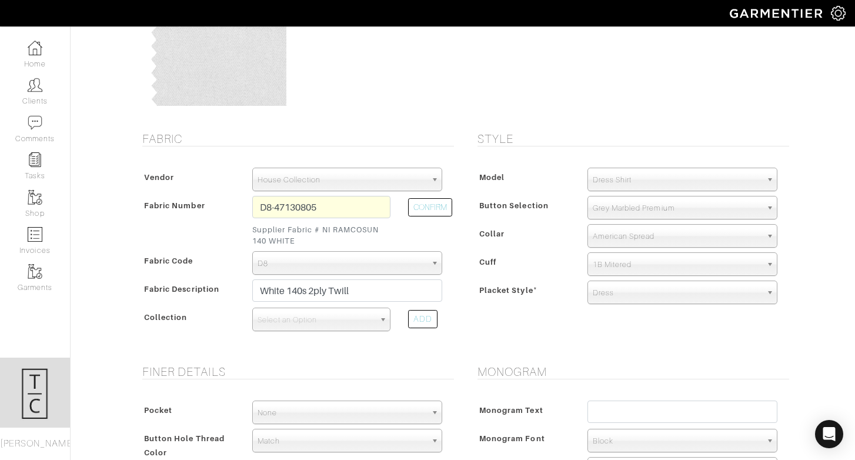
scroll to position [126, 0]
click at [327, 312] on span "Select an Option" at bounding box center [315, 318] width 117 height 24
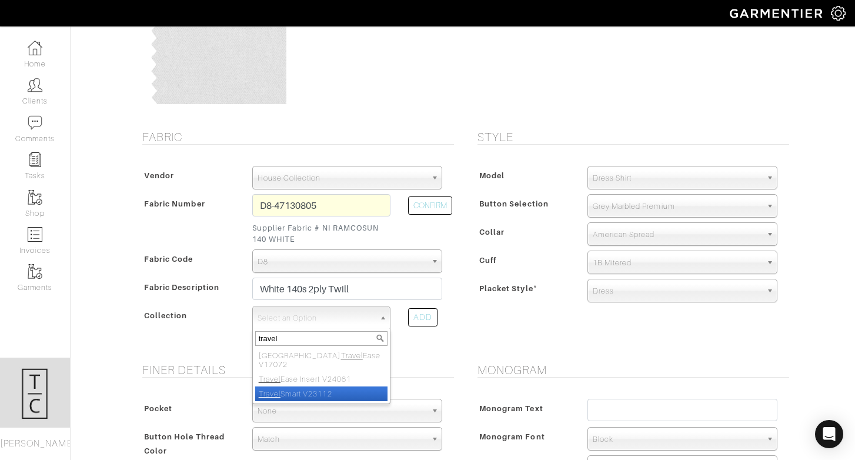
type input "travel"
click at [316, 386] on li "Travel Smart V23112" at bounding box center [321, 393] width 132 height 15
select select "807"
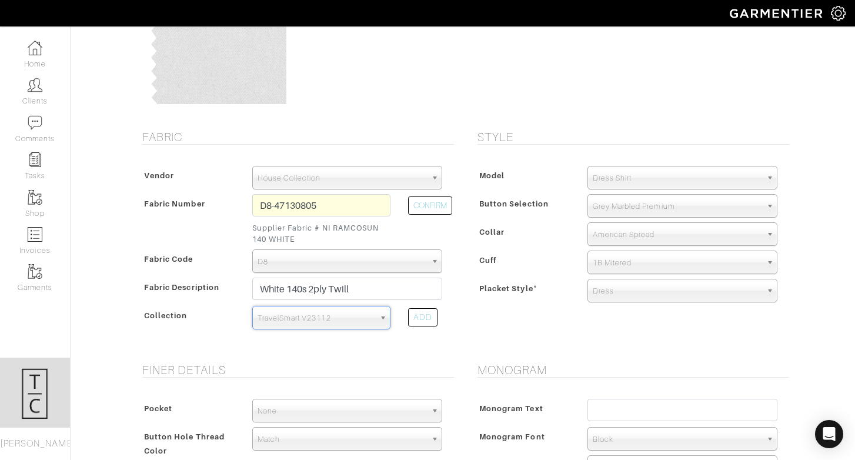
click at [525, 358] on form "See Custom Models & Style Options Swatch & Detail Images Price $ 364.29 Fabric …" at bounding box center [462, 395] width 652 height 933
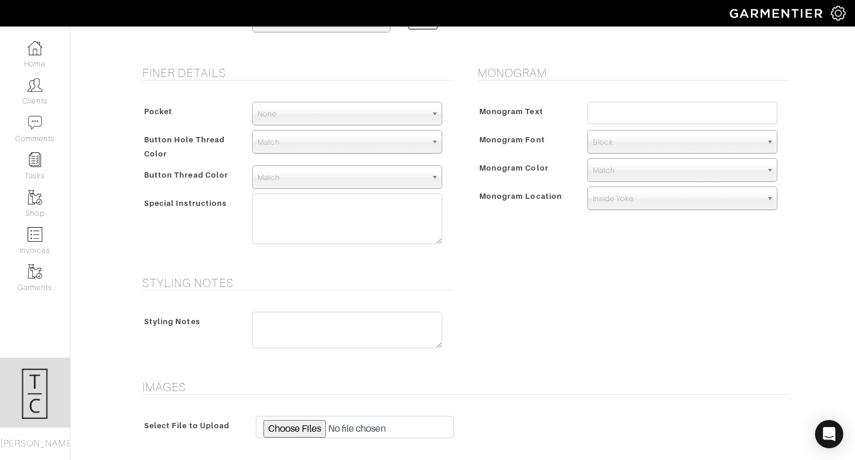
scroll to position [585, 0]
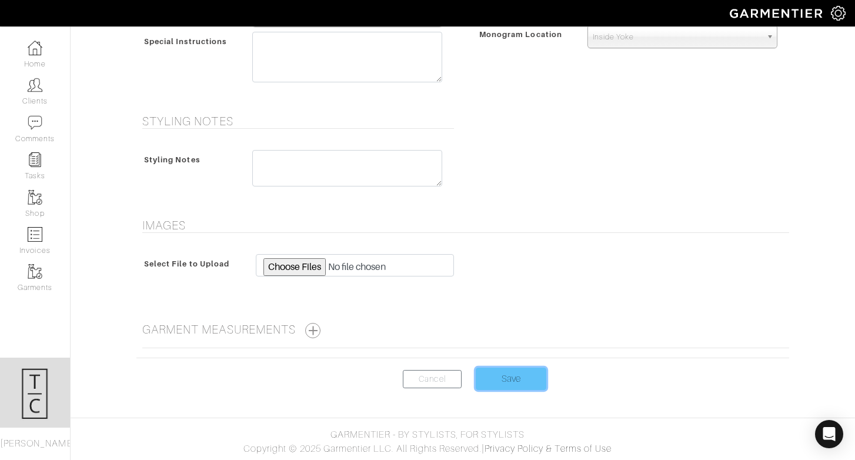
click at [517, 376] on input "Save" at bounding box center [510, 378] width 71 height 22
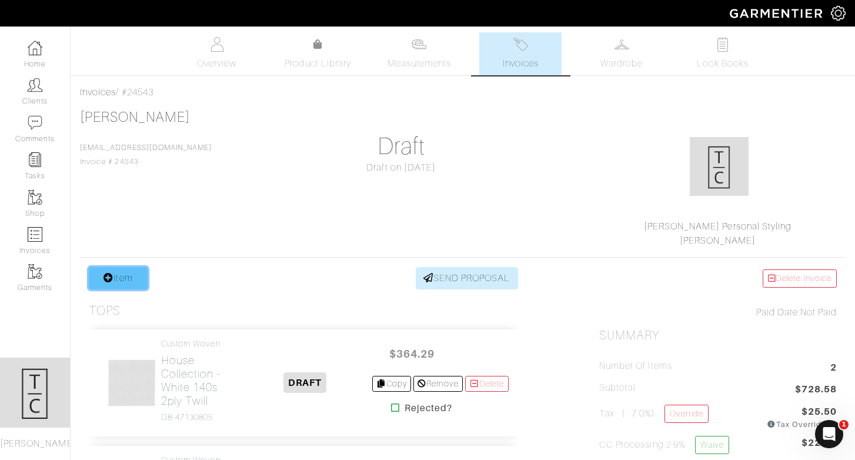
click at [109, 269] on link "Item" at bounding box center [118, 278] width 59 height 22
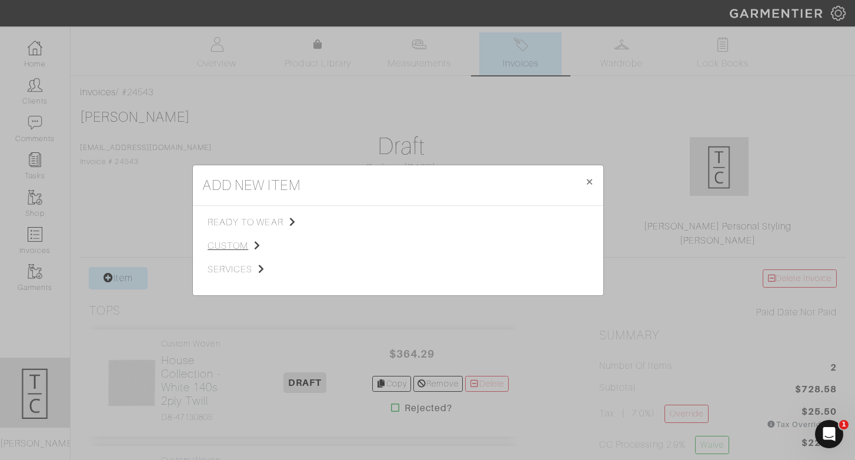
click at [235, 242] on span "custom" at bounding box center [266, 246] width 118 height 14
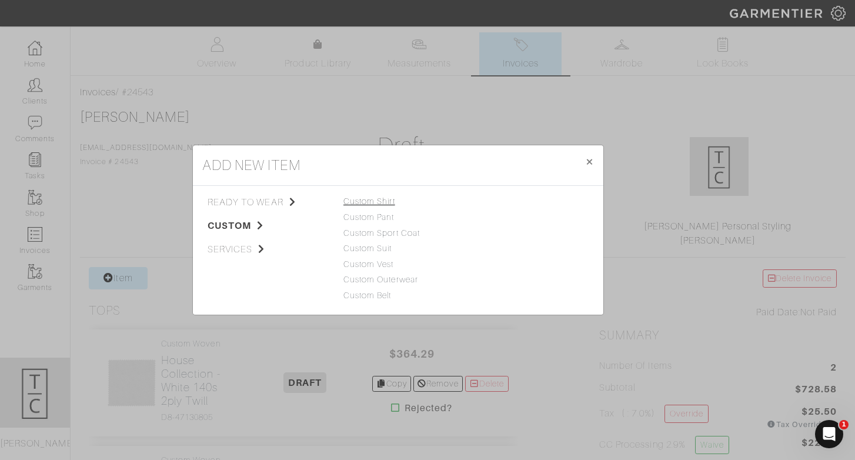
click at [379, 206] on link "Custom Shirt" at bounding box center [369, 200] width 52 height 9
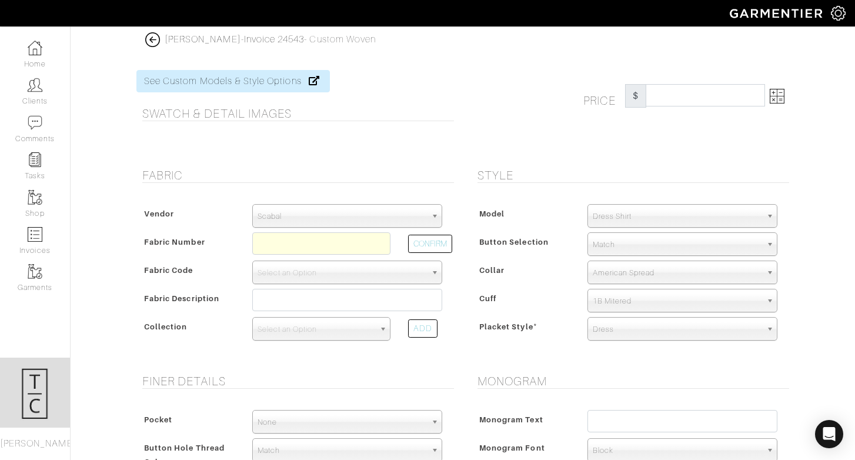
click at [344, 207] on span "Scabal" at bounding box center [341, 217] width 169 height 24
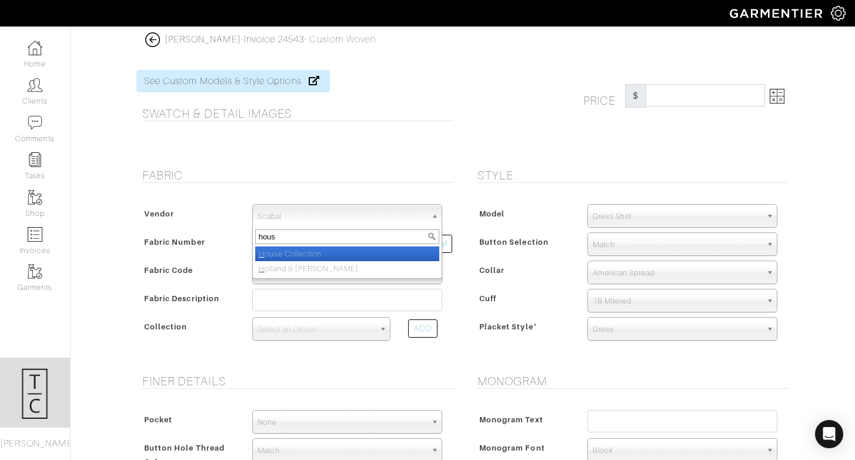
type input "house"
select select "75"
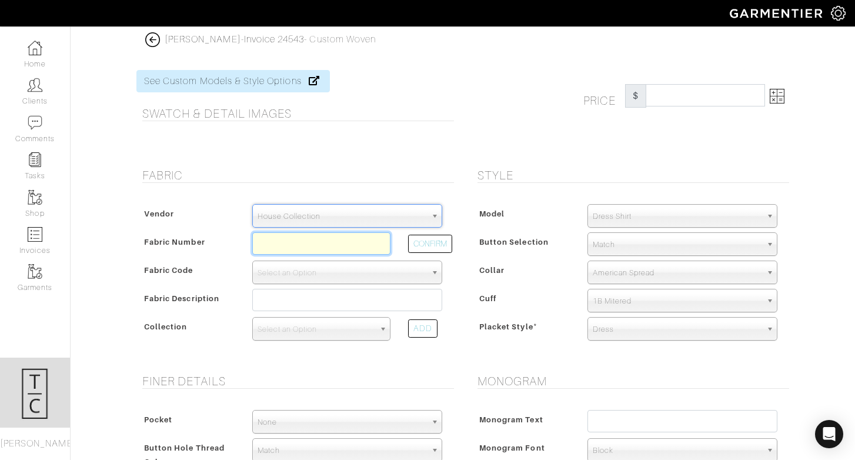
click at [326, 236] on input "text" at bounding box center [321, 243] width 138 height 22
click at [413, 243] on button "CONFIRM" at bounding box center [430, 243] width 44 height 18
type input "D6-47130801"
select select "876"
type input "Lt Blue Dot Dobby"
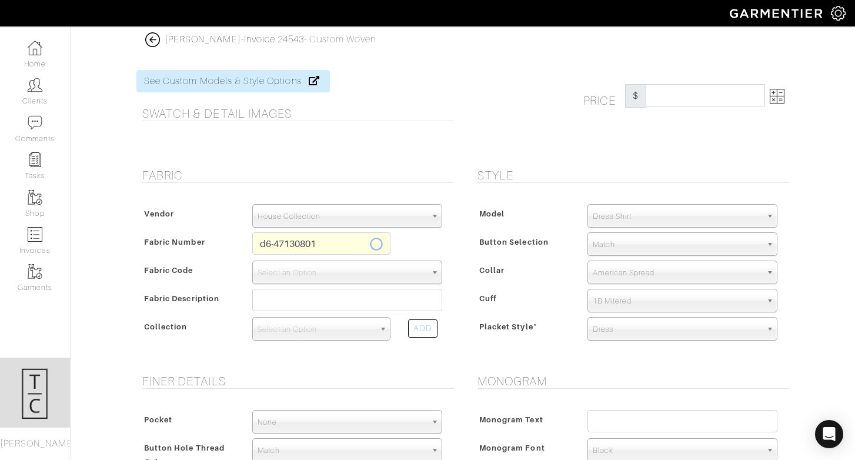
select select
type input "289.29"
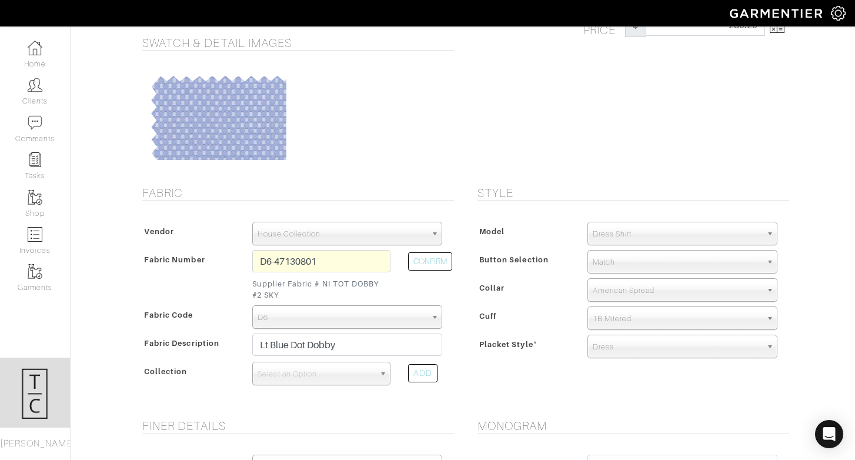
scroll to position [81, 0]
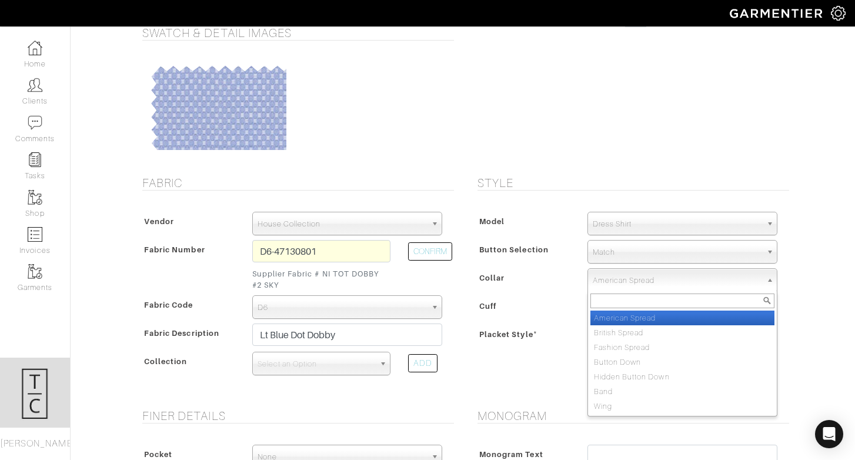
click at [638, 281] on span "American Spread" at bounding box center [676, 281] width 169 height 24
type input "f"
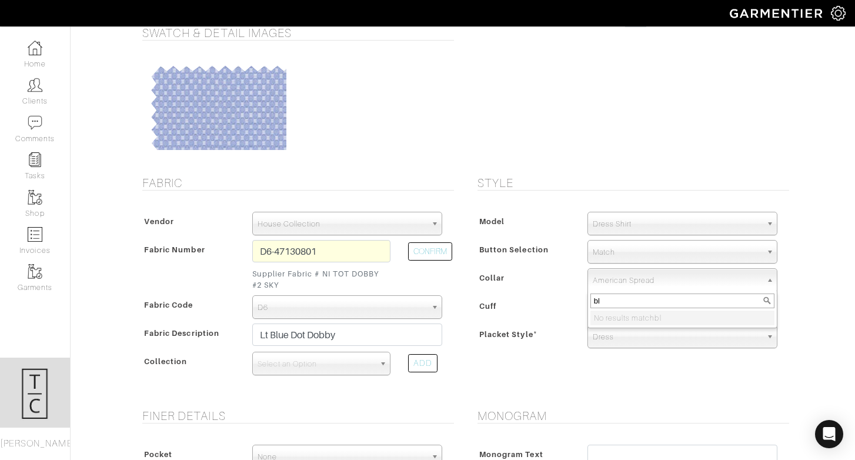
type input "b"
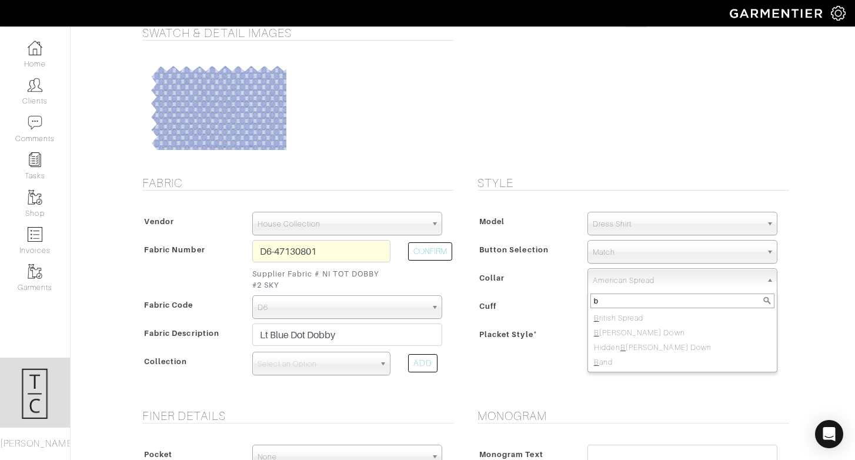
click at [626, 302] on input "b" at bounding box center [682, 300] width 184 height 15
click at [530, 321] on div "Model Dress Shirt Casual Shirt Short Sleeve Tuxedo - Plain Front Tuxedo - Pleat…" at bounding box center [629, 282] width 317 height 165
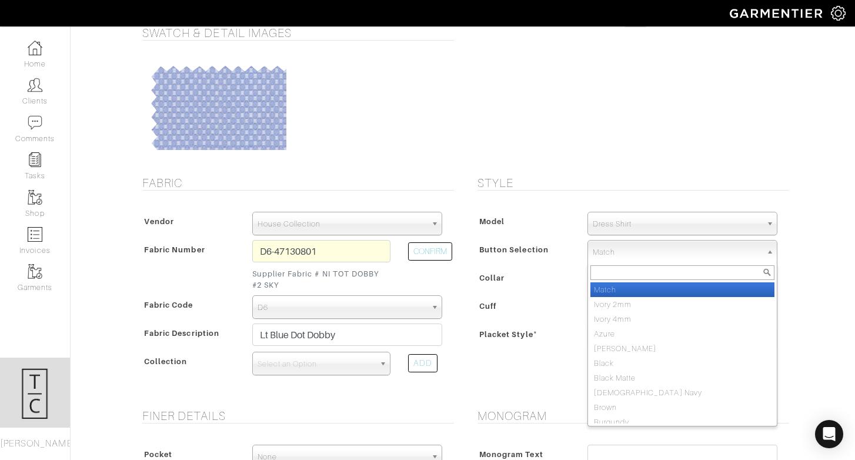
click at [621, 249] on span "Match" at bounding box center [676, 252] width 169 height 24
type input "blue"
click at [622, 293] on em "Blue" at bounding box center [627, 289] width 16 height 9
select select "11"
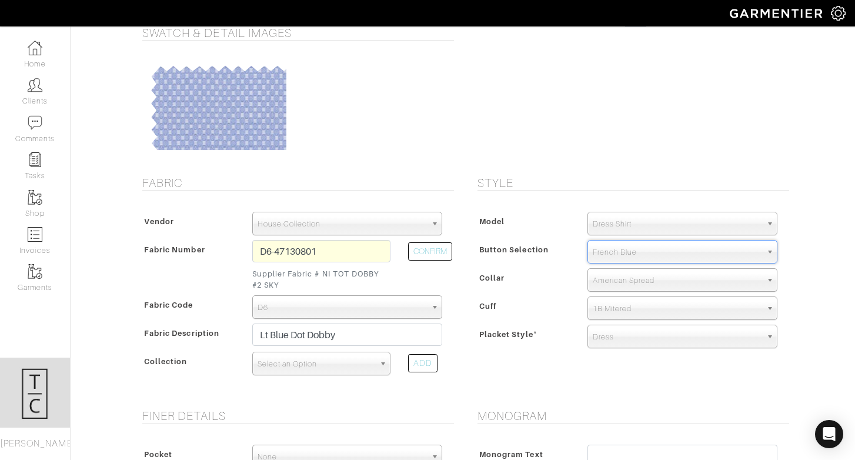
click at [362, 364] on span "Select an Option" at bounding box center [315, 364] width 117 height 24
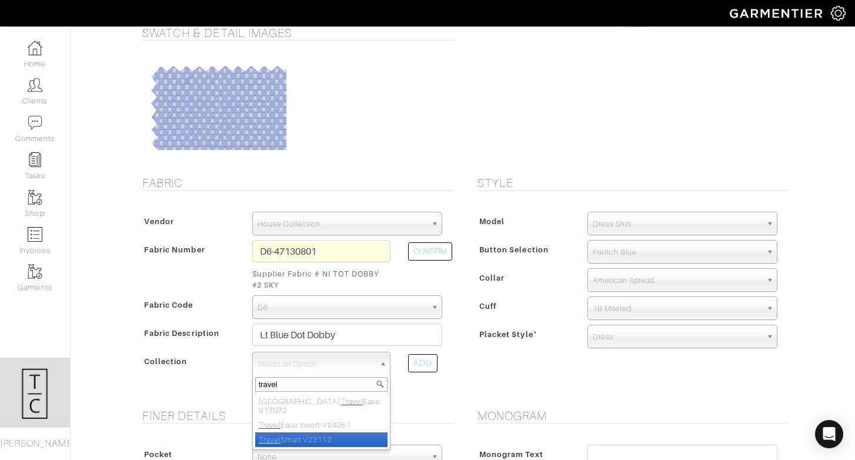
type input "travel"
click at [346, 432] on li "Travel Smart V23112" at bounding box center [321, 439] width 132 height 15
select select "807"
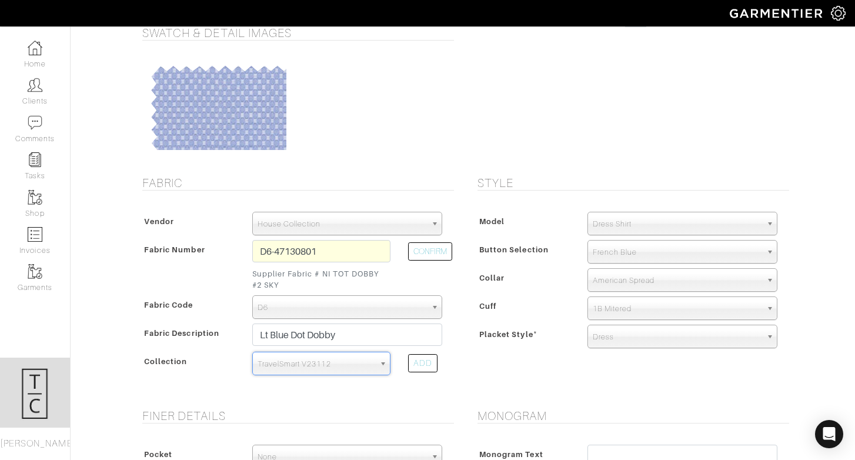
click at [502, 386] on div "Style Model Dress Shirt Casual Shirt Short Sleeve Tuxedo - Plain Front Tuxedo -…" at bounding box center [630, 285] width 335 height 219
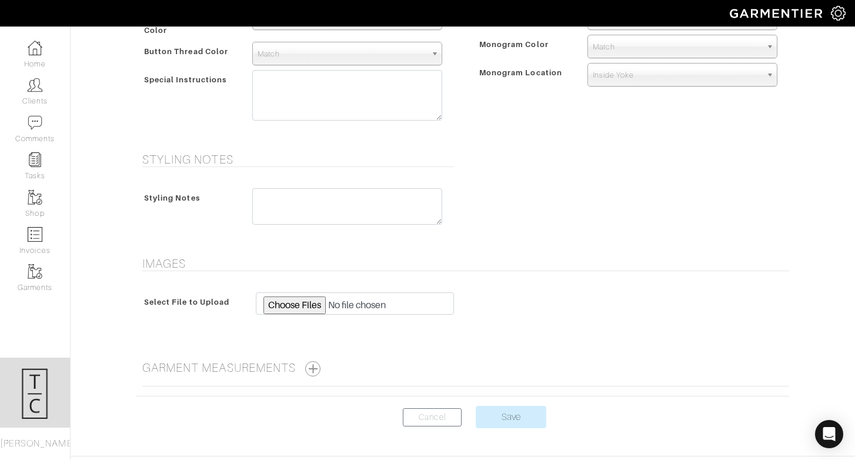
scroll to position [585, 0]
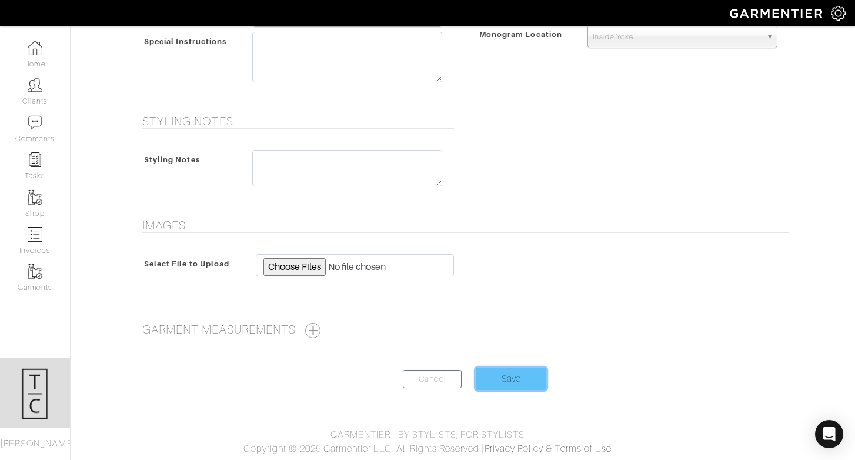
click at [511, 371] on input "Save" at bounding box center [510, 378] width 71 height 22
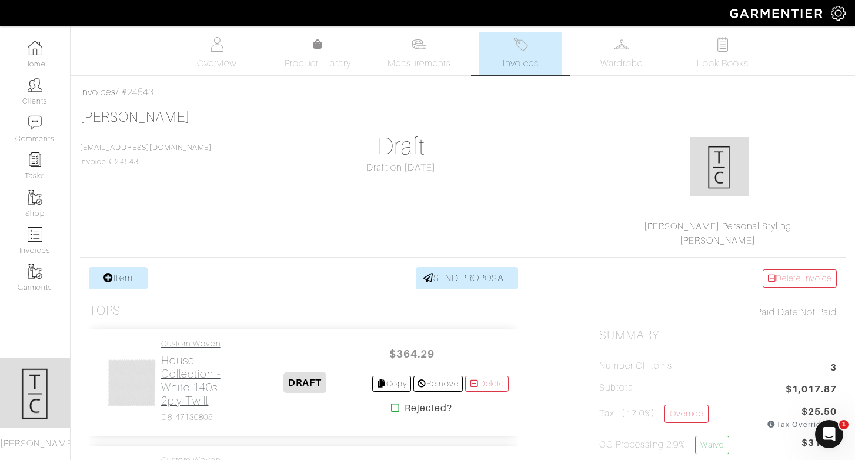
click at [191, 383] on h2 "House Collection - White 140s 2ply Twill" at bounding box center [200, 380] width 78 height 54
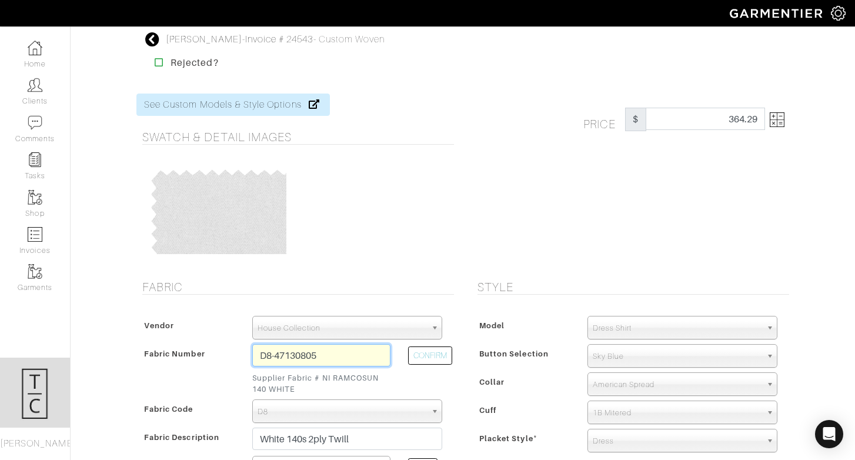
click at [294, 356] on input "D8-47130805" at bounding box center [321, 355] width 138 height 22
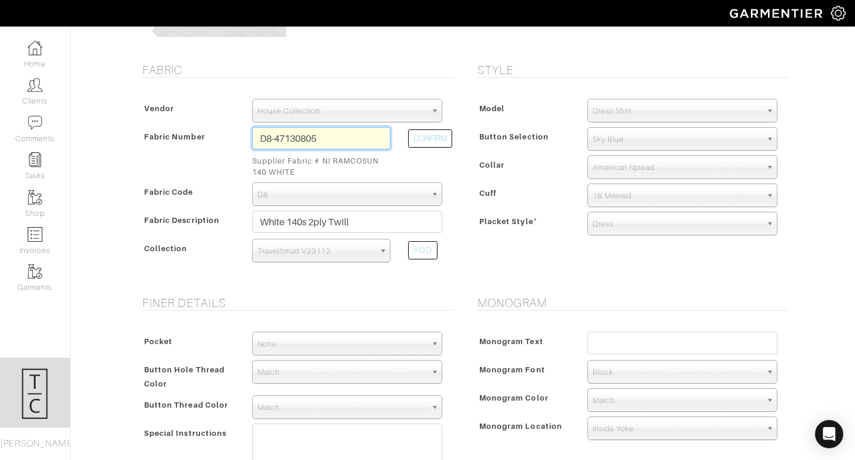
scroll to position [608, 0]
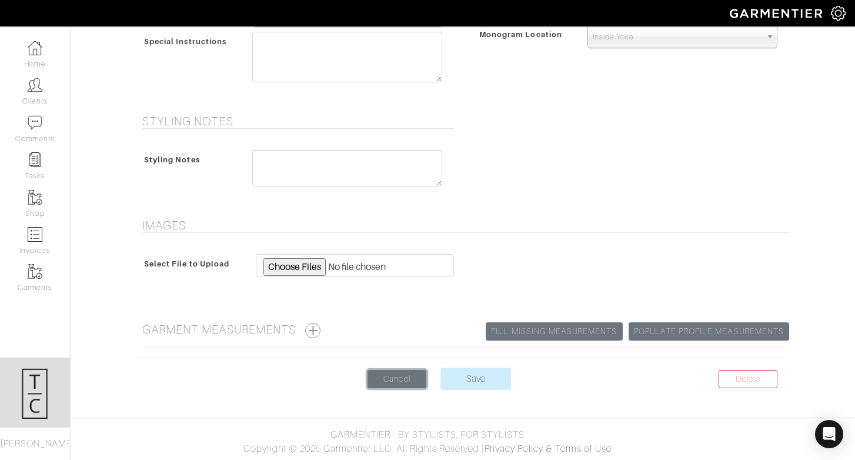
click at [384, 383] on link "Cancel" at bounding box center [396, 379] width 59 height 18
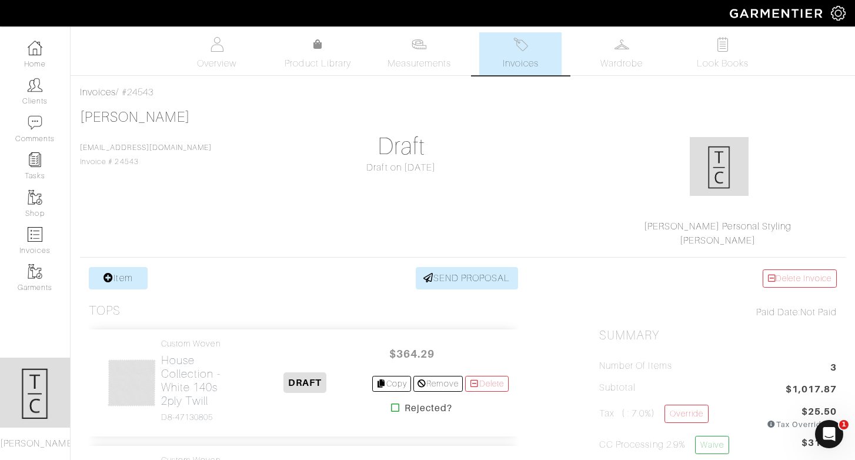
click at [124, 270] on link "Item" at bounding box center [118, 278] width 59 height 22
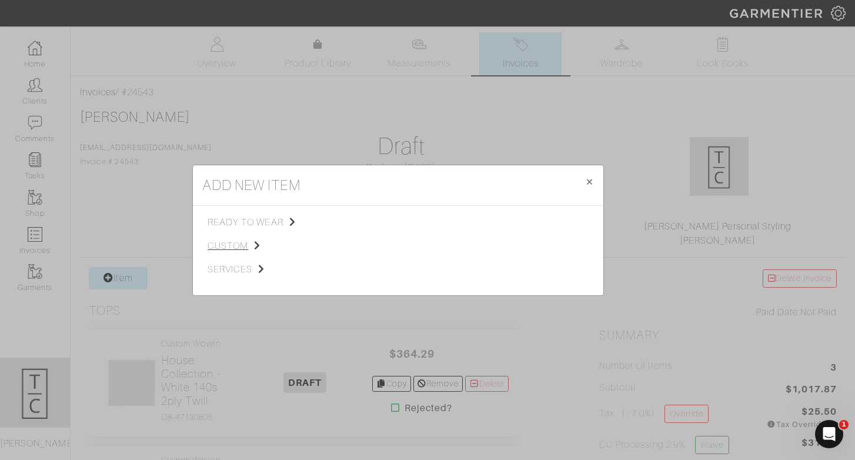
click at [210, 246] on span "custom" at bounding box center [266, 246] width 118 height 14
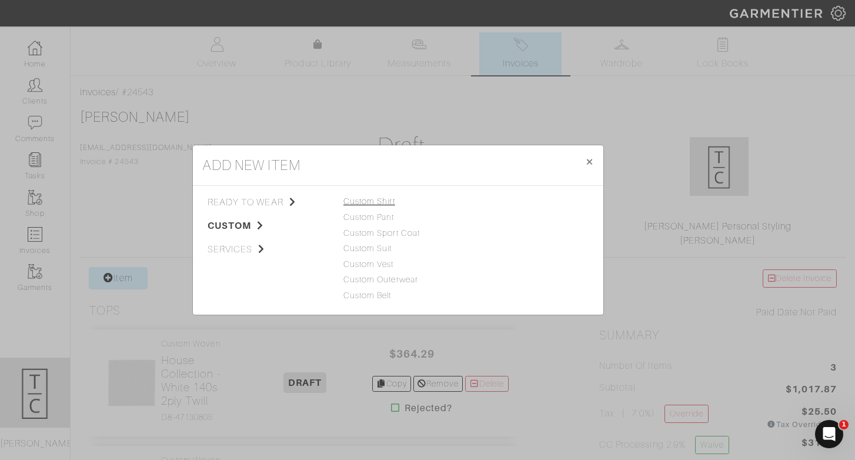
click at [382, 203] on link "Custom Shirt" at bounding box center [369, 200] width 52 height 9
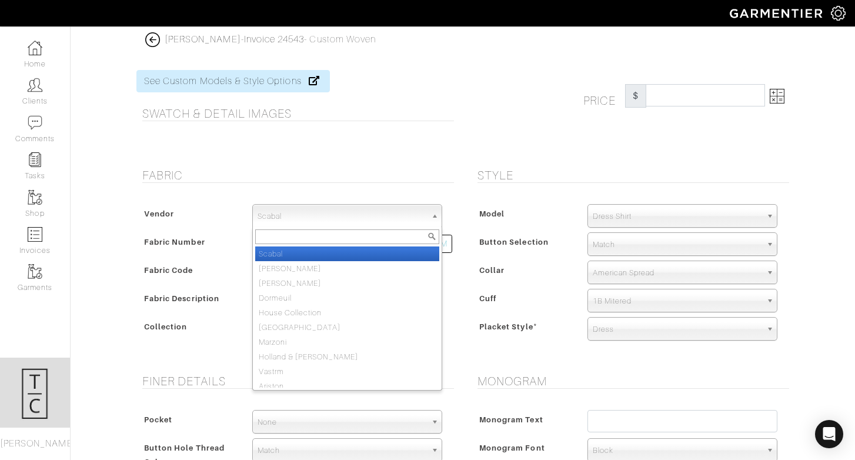
click at [376, 220] on span "Scabal" at bounding box center [341, 217] width 169 height 24
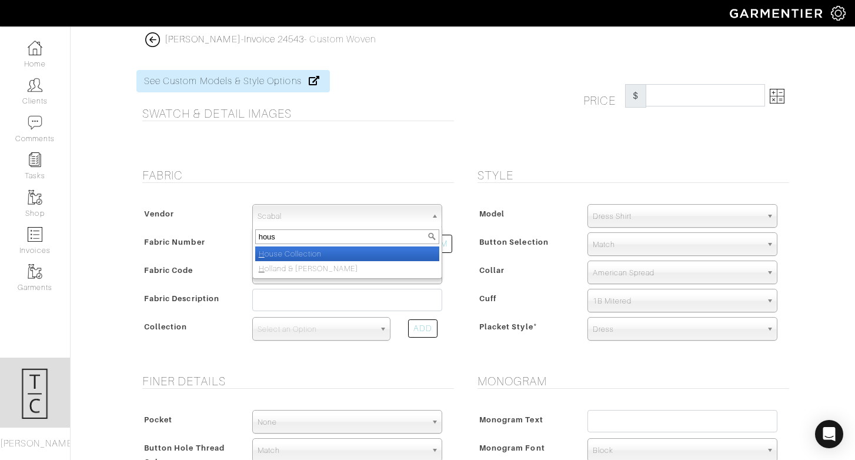
type input "house"
select select "75"
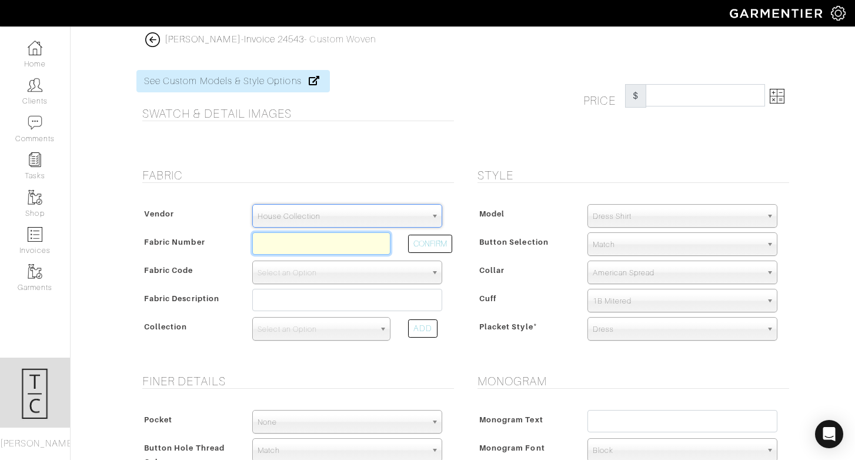
click at [358, 248] on input "text" at bounding box center [321, 243] width 138 height 22
paste input "D8-47130805"
type input "D8-47130805"
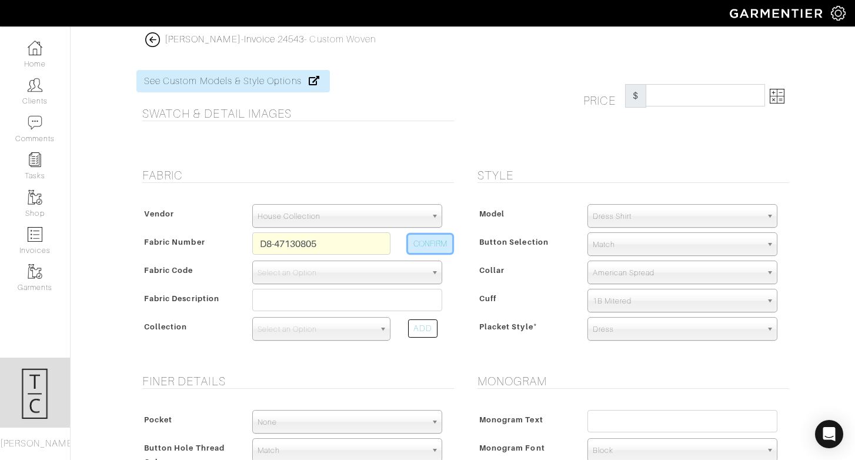
click at [429, 244] on button "CONFIRM" at bounding box center [430, 243] width 44 height 18
select select "890"
type input "White 140s 2ply Twill"
select select
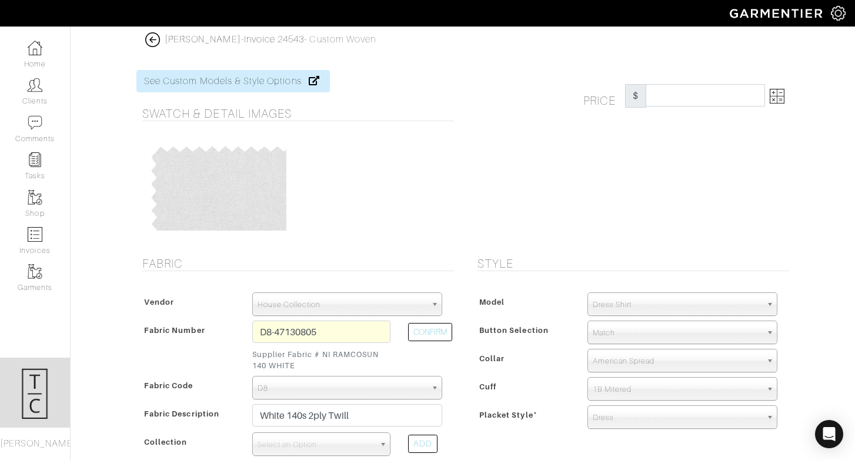
type input "364.29"
click at [638, 308] on span "Dress Shirt" at bounding box center [676, 305] width 169 height 24
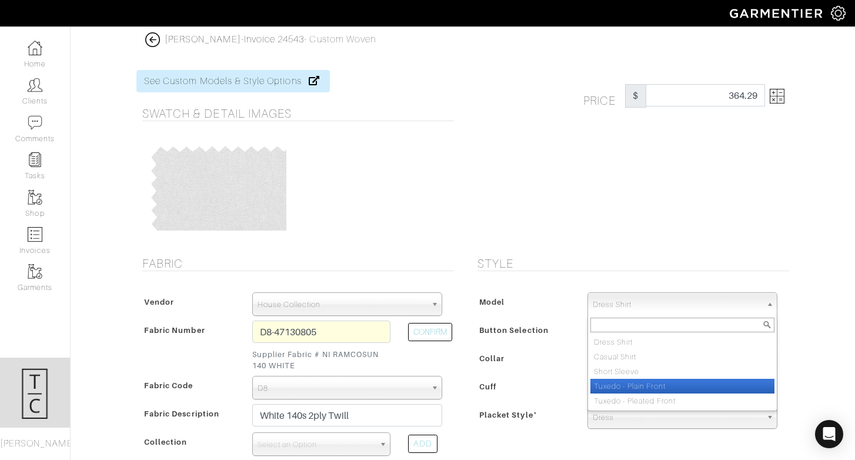
click at [634, 382] on li "Tuxedo - Plain Front" at bounding box center [682, 385] width 184 height 15
select select "7"
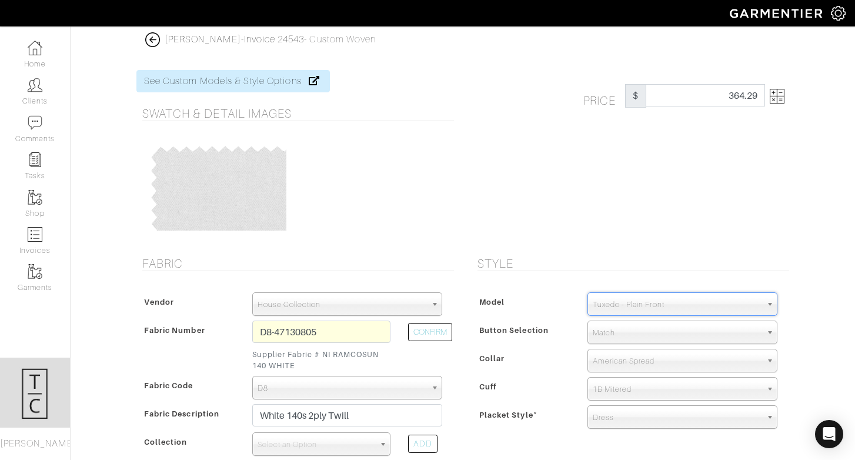
click at [517, 386] on div "Cuff" at bounding box center [526, 389] width 104 height 21
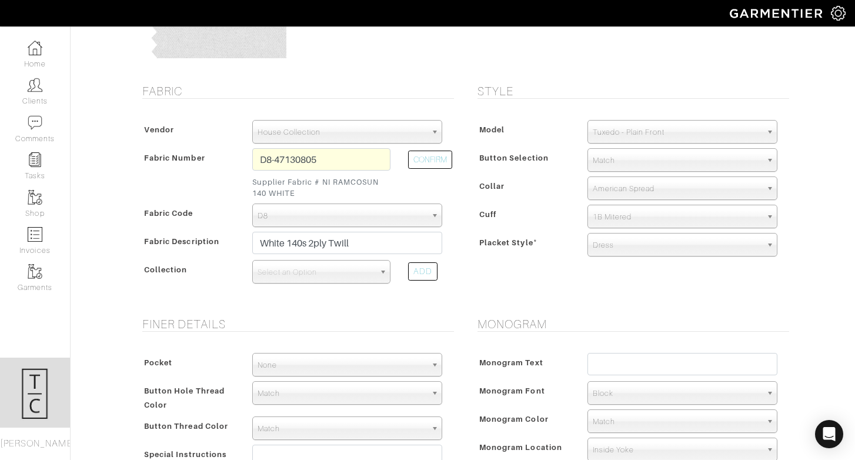
scroll to position [180, 0]
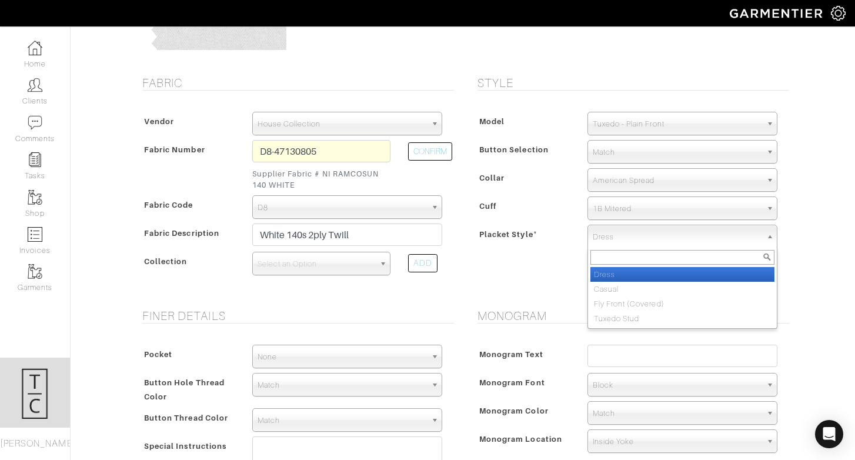
click at [619, 226] on span "Dress" at bounding box center [676, 237] width 169 height 24
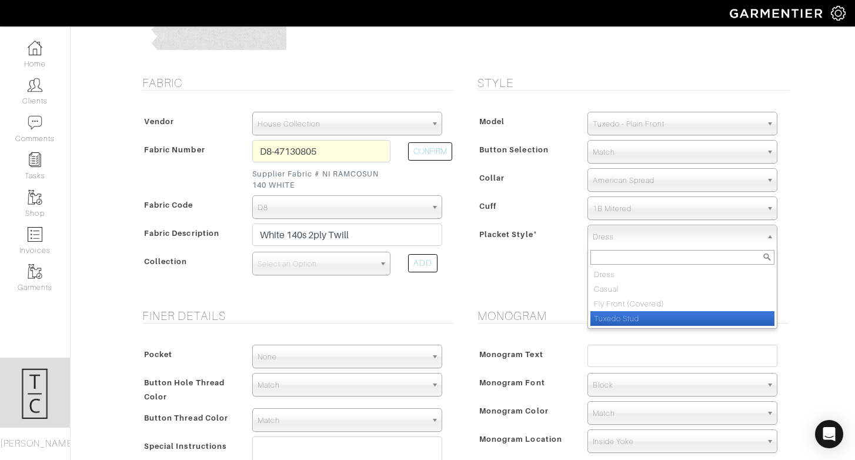
click at [621, 320] on li "Tuxedo Stud" at bounding box center [682, 318] width 184 height 15
select select "Tuxedo Stud"
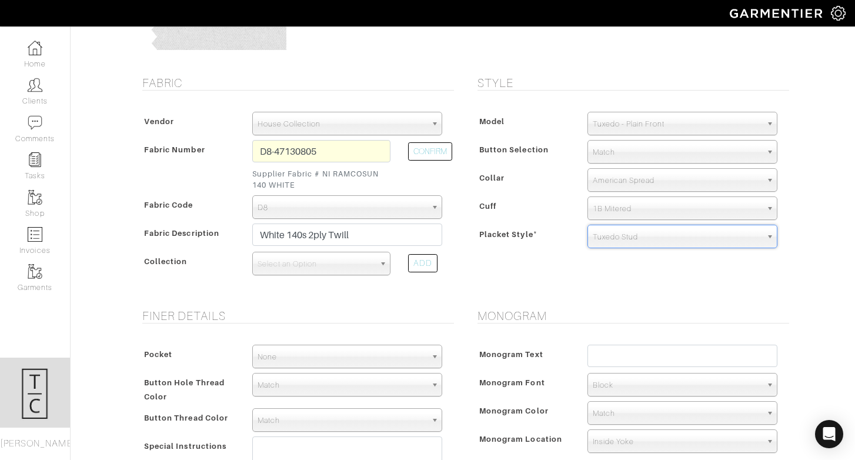
click at [580, 292] on div "Style Model Dress Shirt Casual Shirt Short Sleeve Tuxedo - Plain Front Tuxedo -…" at bounding box center [630, 185] width 335 height 219
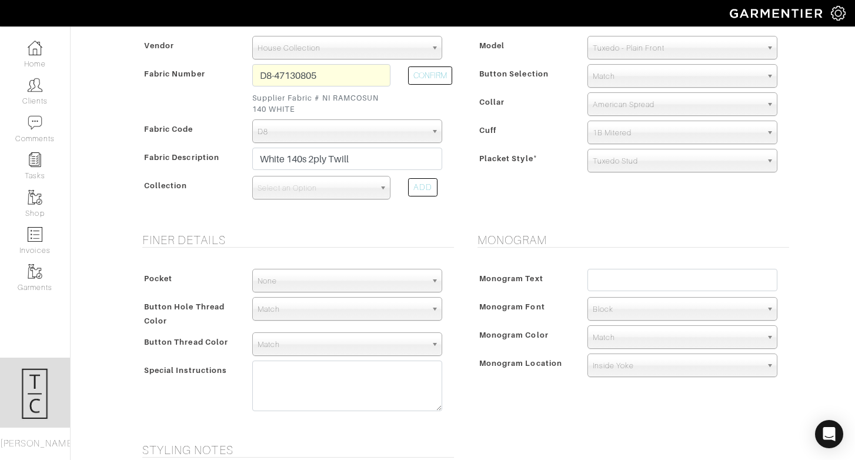
scroll to position [308, 0]
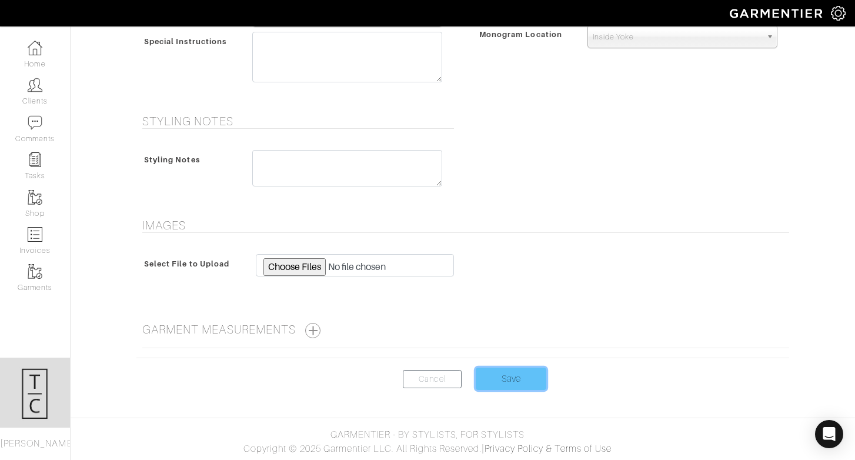
click at [524, 370] on input "Save" at bounding box center [510, 378] width 71 height 22
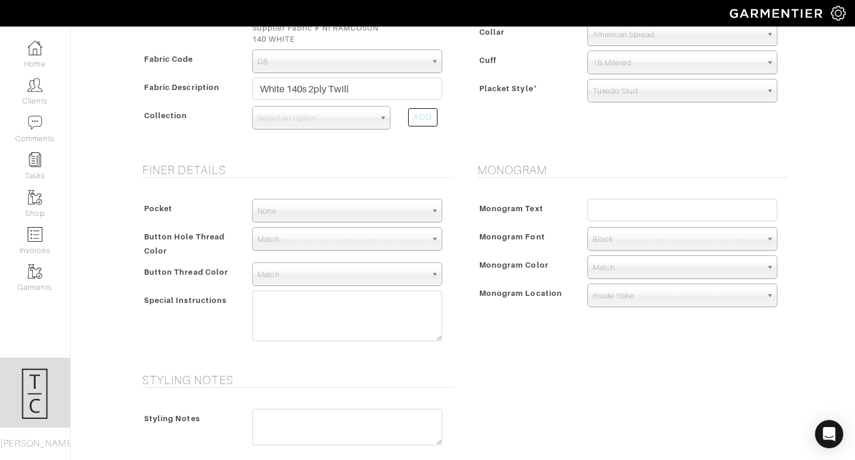
scroll to position [315, 0]
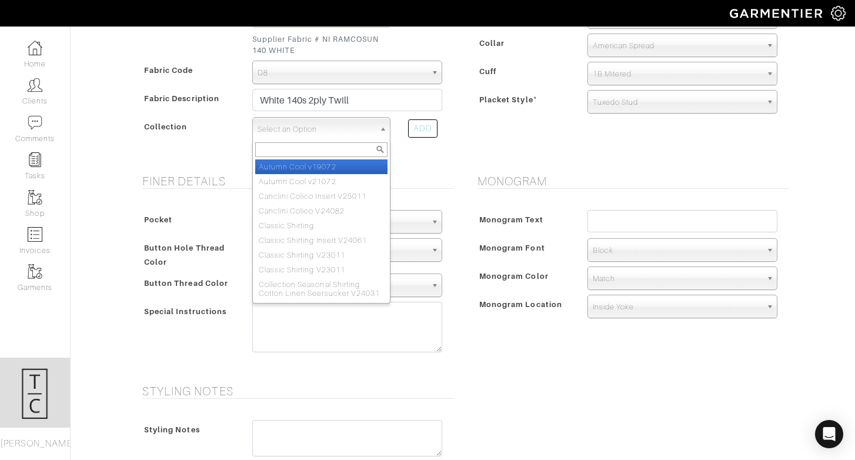
click at [296, 121] on span "Select an Option" at bounding box center [315, 130] width 117 height 24
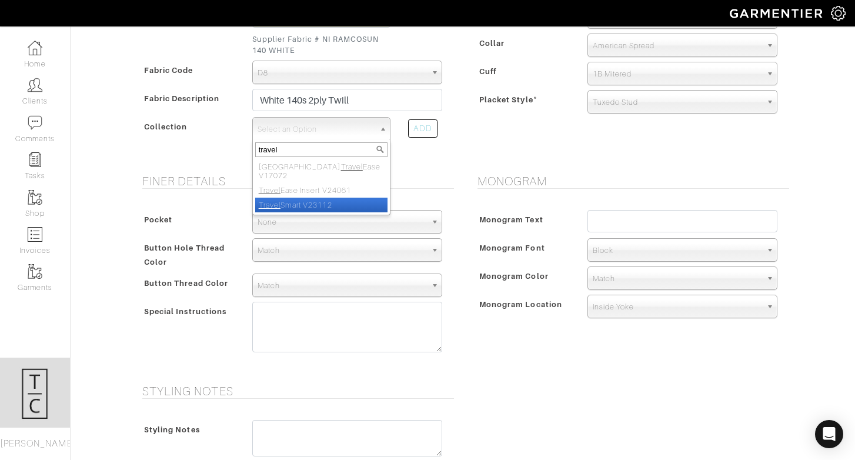
type input "travel"
click at [289, 197] on li "Travel Smart V23112" at bounding box center [321, 204] width 132 height 15
select select "807"
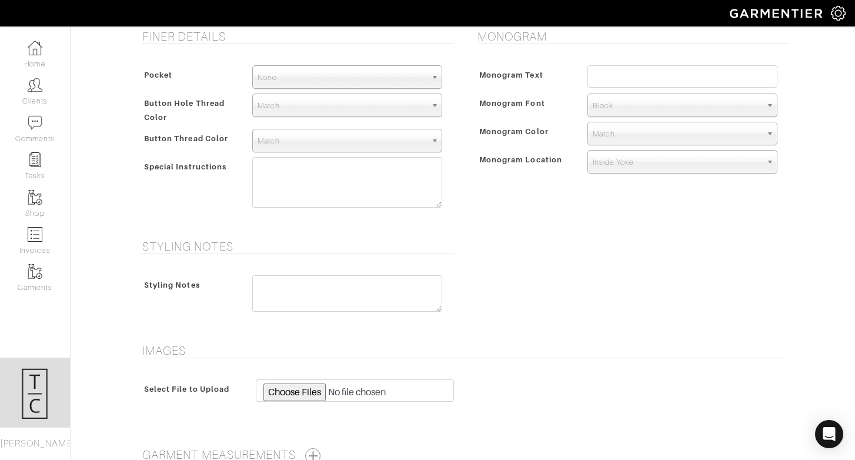
scroll to position [585, 0]
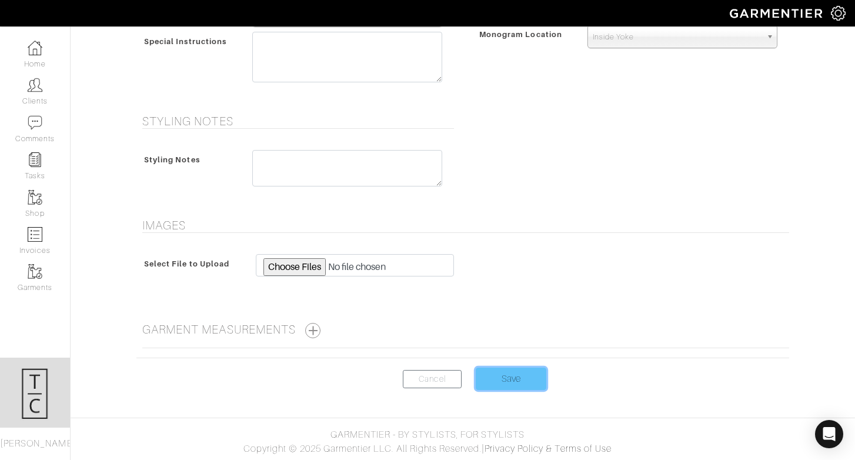
click at [516, 377] on input "Save" at bounding box center [510, 378] width 71 height 22
